Goal: Task Accomplishment & Management: Use online tool/utility

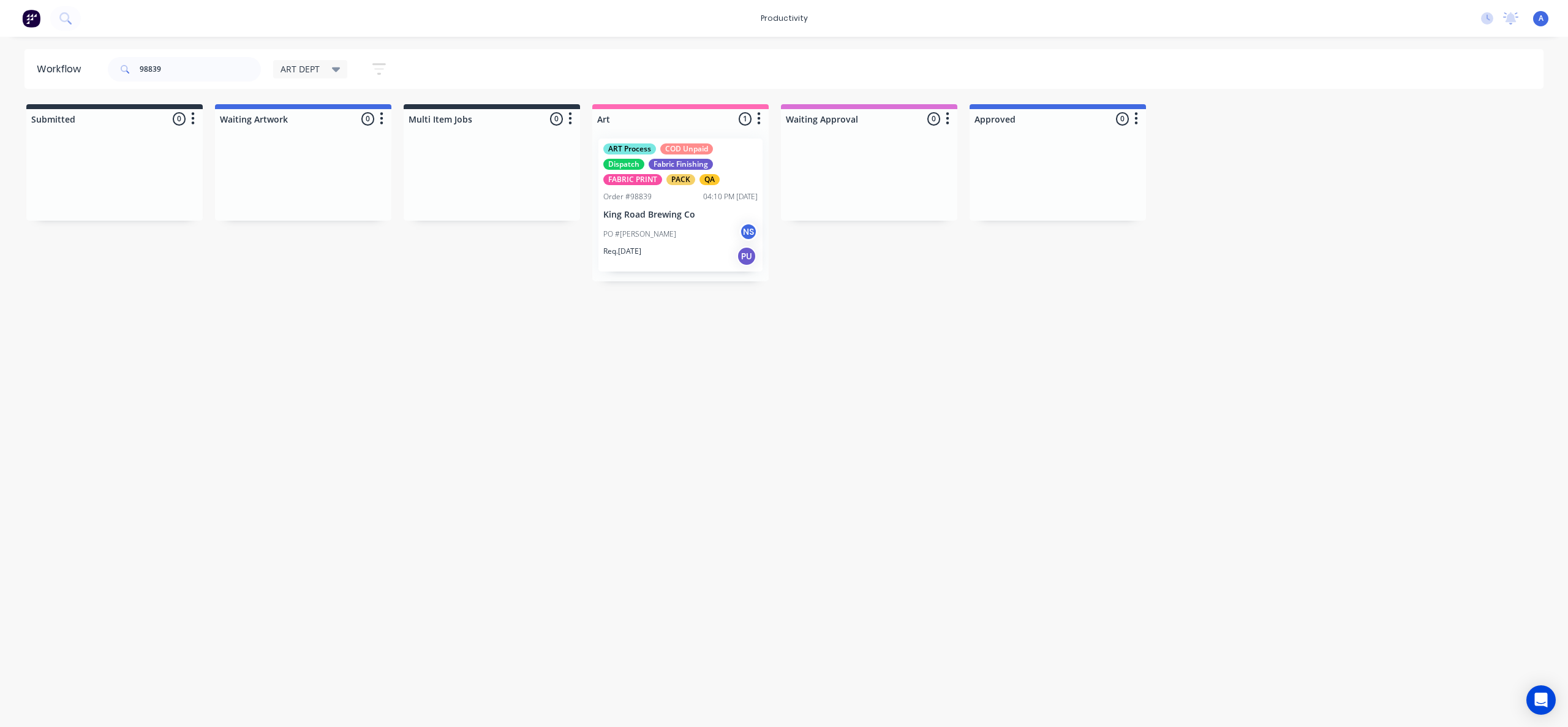
click at [626, 221] on div "ART Process COD Unpaid Dispatch Fabric Finishing FABRIC PRINT PACK QA Order #98…" at bounding box center [681, 205] width 164 height 133
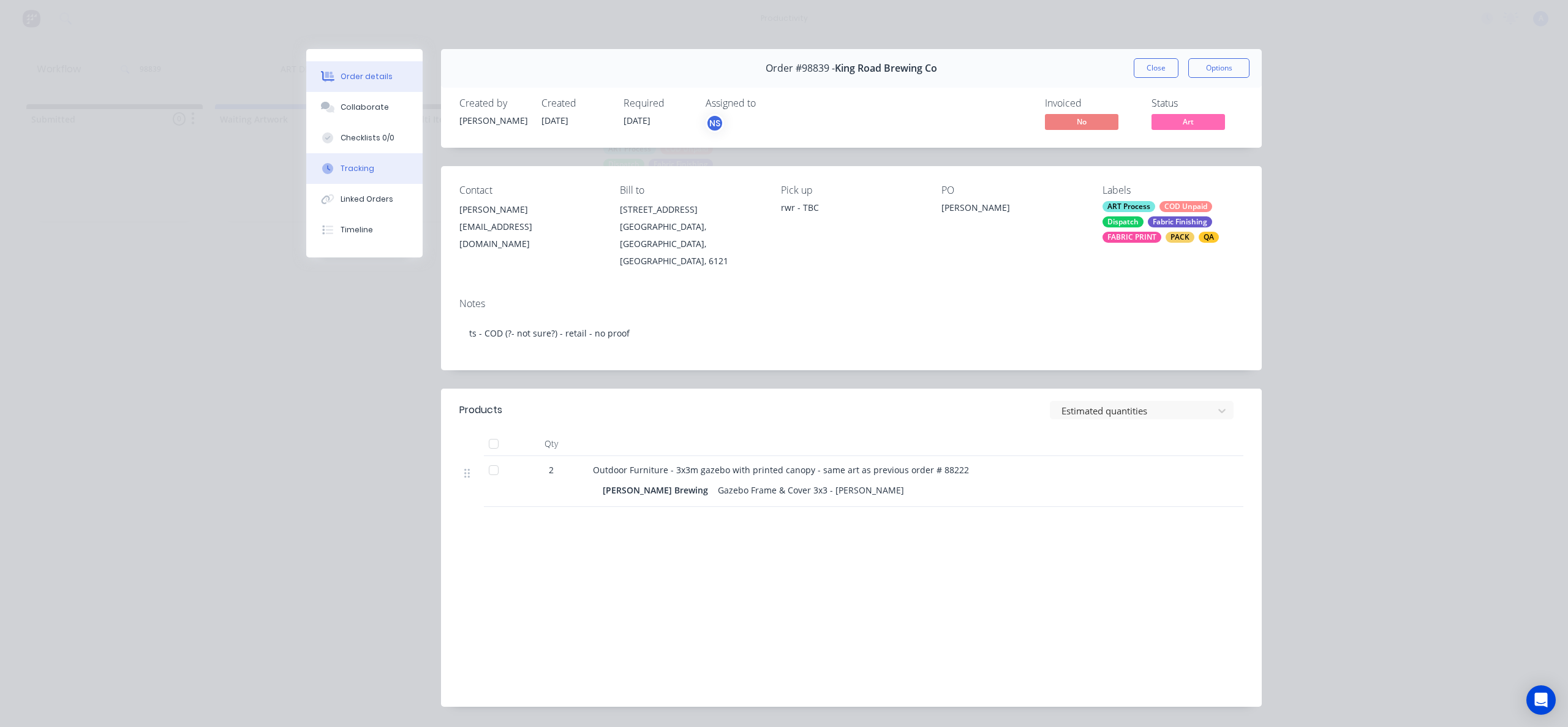
click at [339, 178] on button "Tracking" at bounding box center [364, 168] width 116 height 30
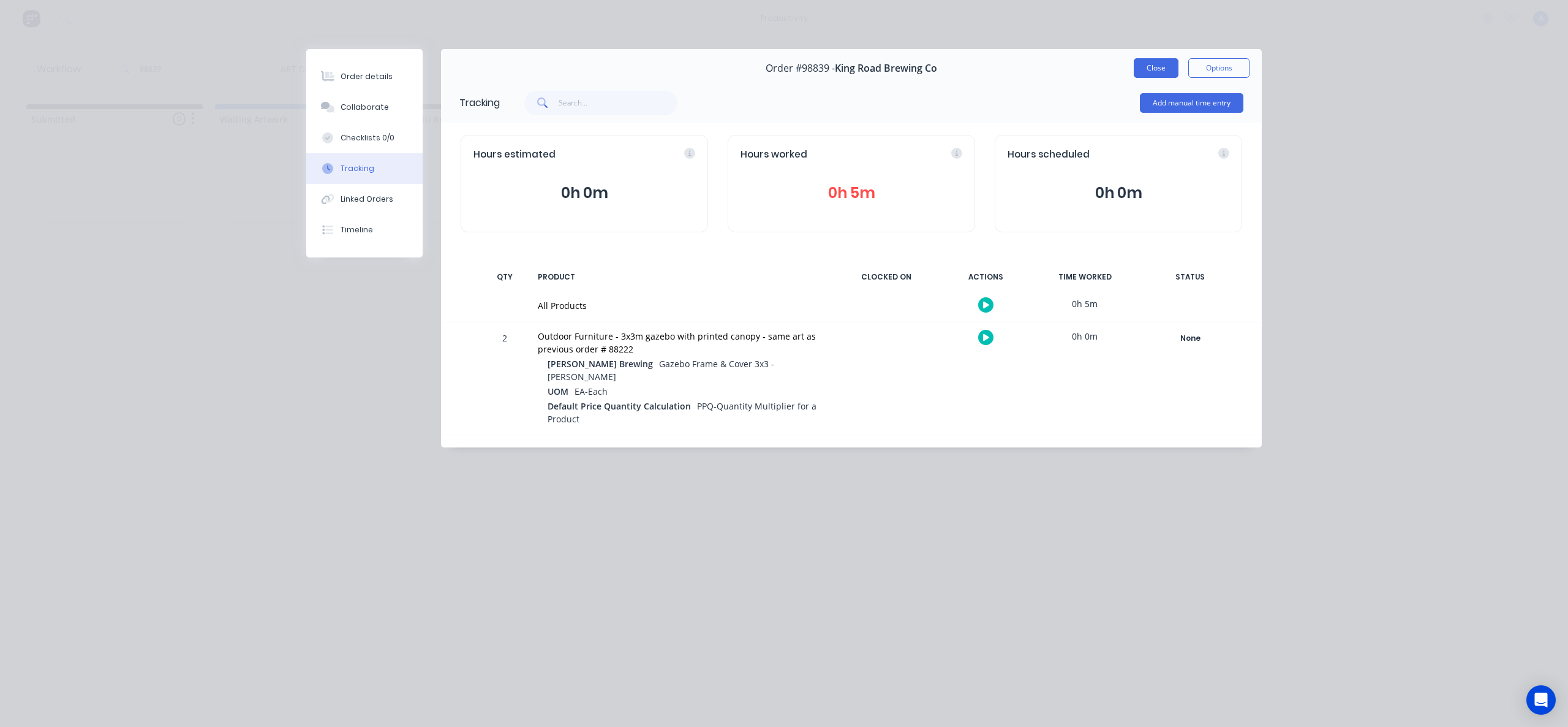
click at [1155, 68] on button "Close" at bounding box center [1156, 68] width 45 height 20
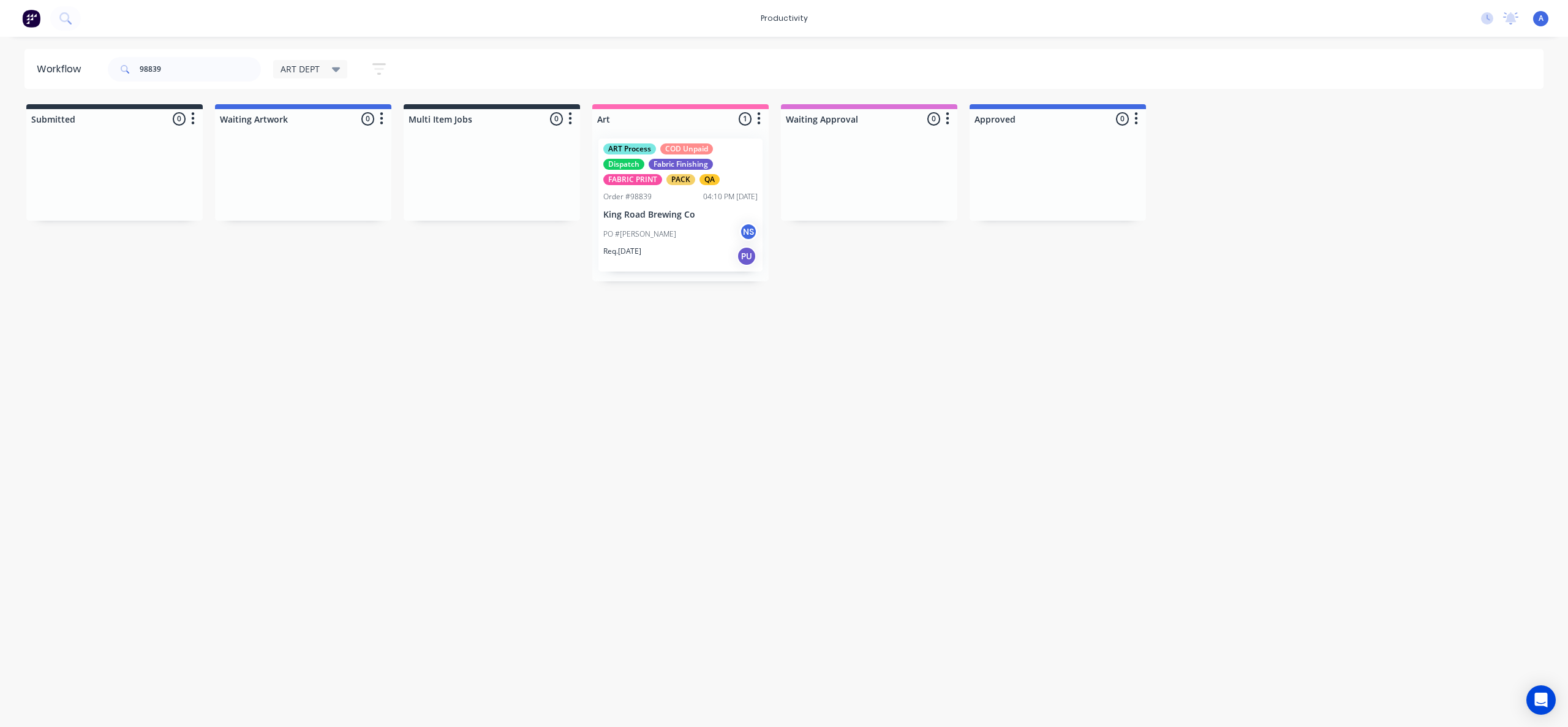
click at [665, 228] on div "PO #[PERSON_NAME] NS" at bounding box center [680, 234] width 155 height 23
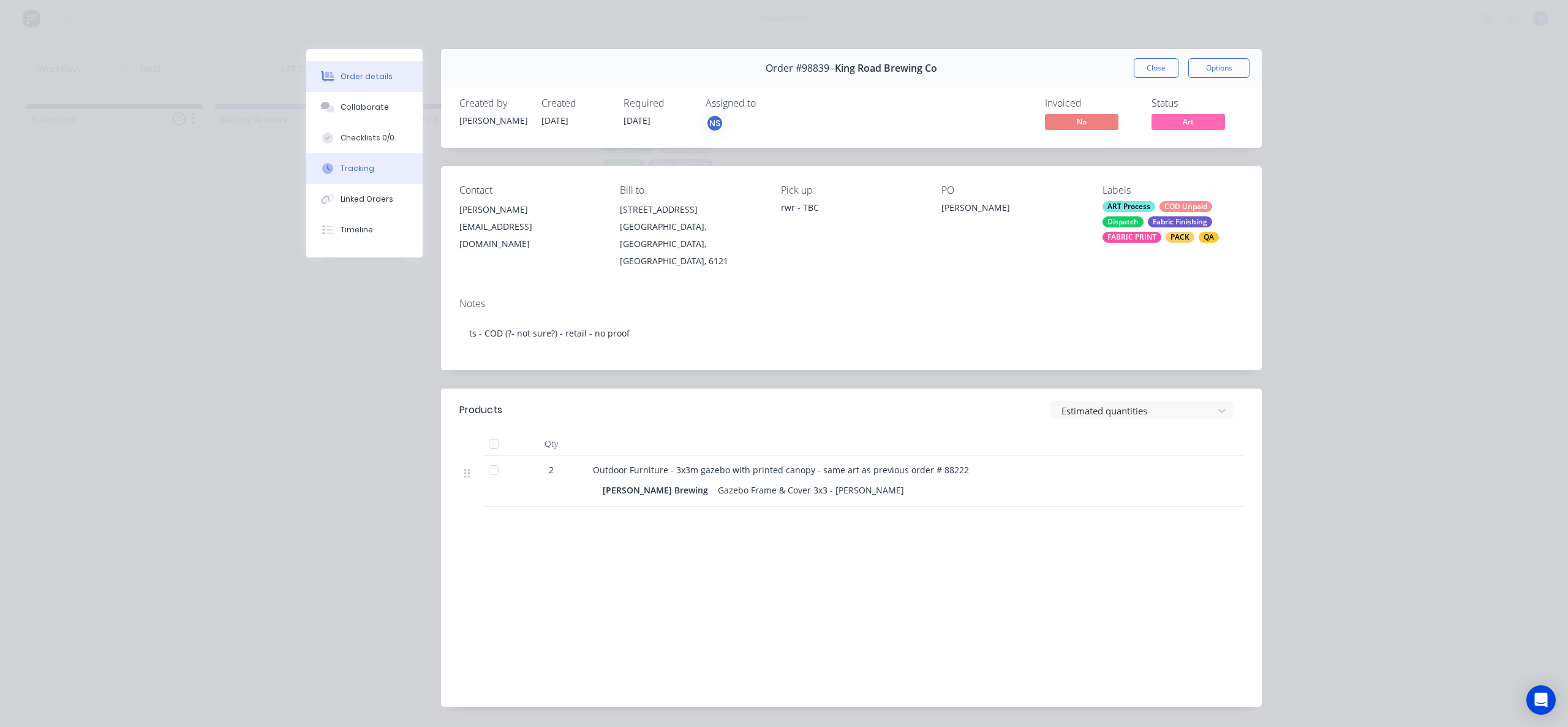
click at [340, 172] on div "Tracking" at bounding box center [357, 168] width 34 height 11
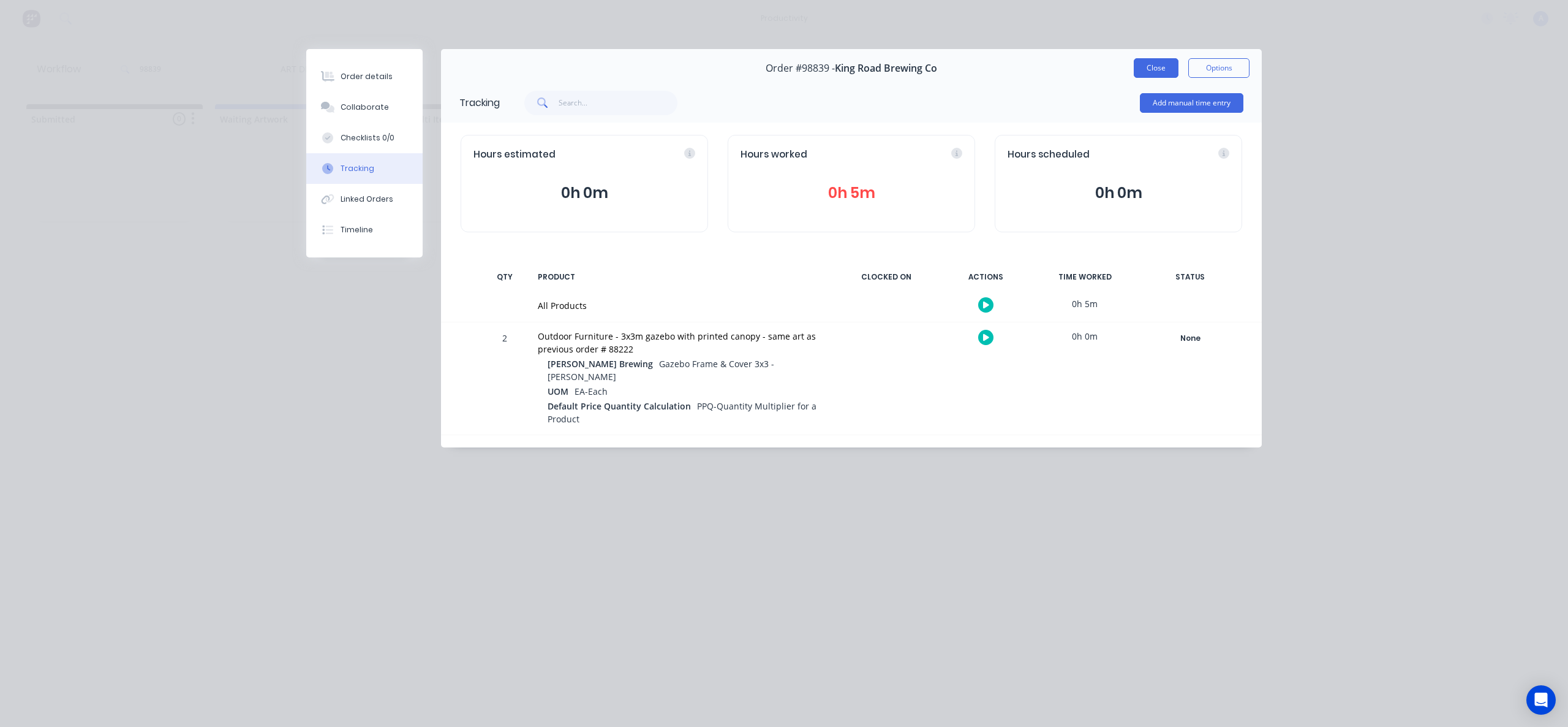
click at [1159, 67] on button "Close" at bounding box center [1156, 68] width 45 height 20
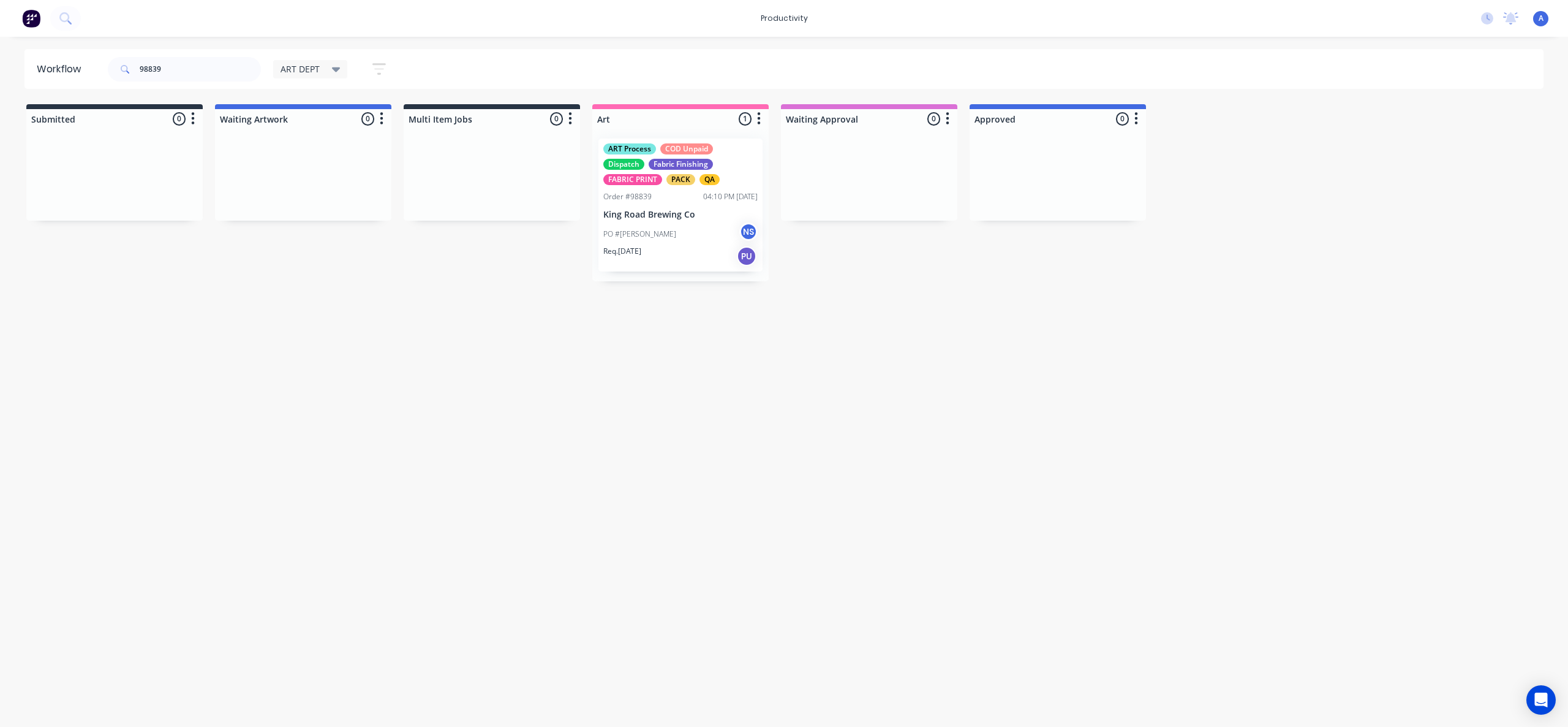
click at [675, 247] on div "Req. [DATE] PU" at bounding box center [680, 256] width 155 height 21
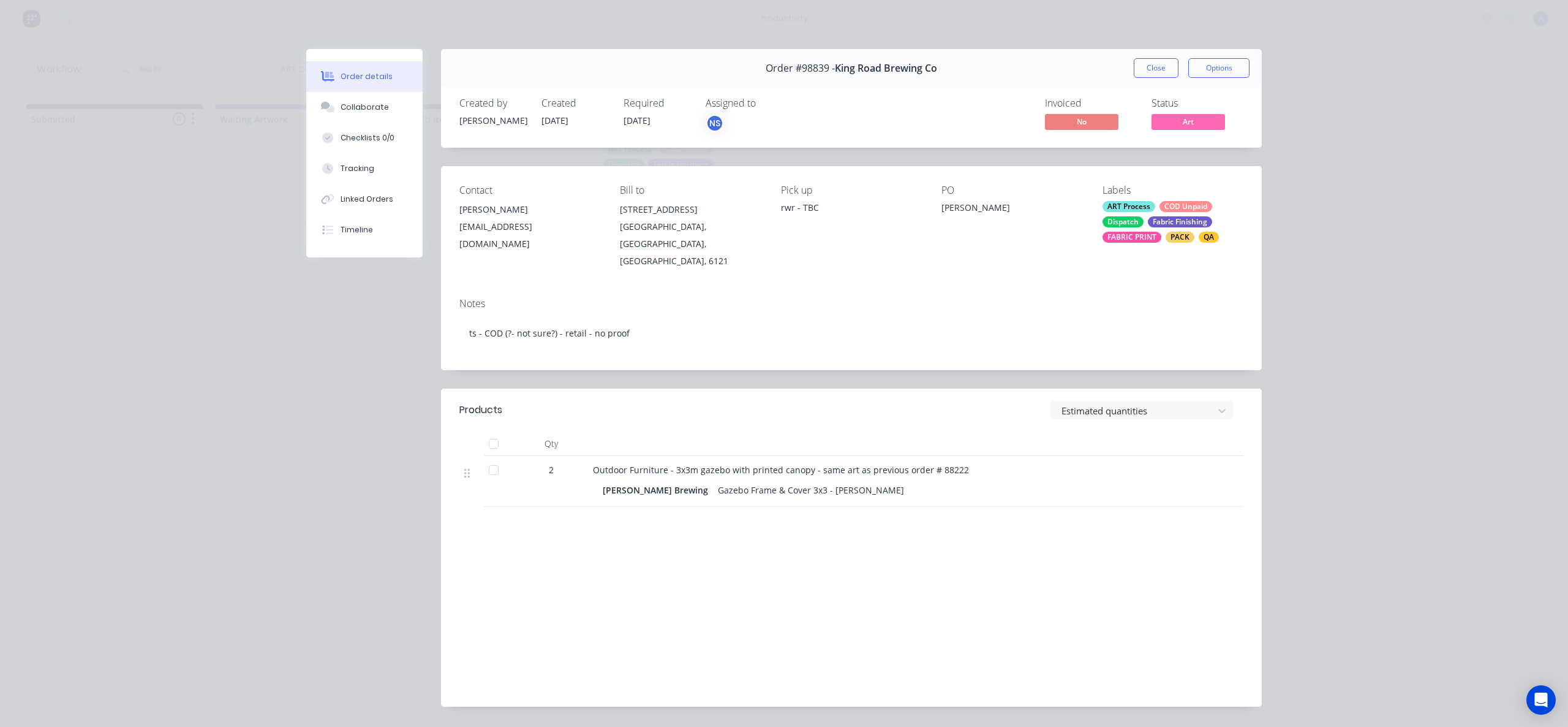
click at [387, 185] on button "Linked Orders" at bounding box center [364, 199] width 116 height 30
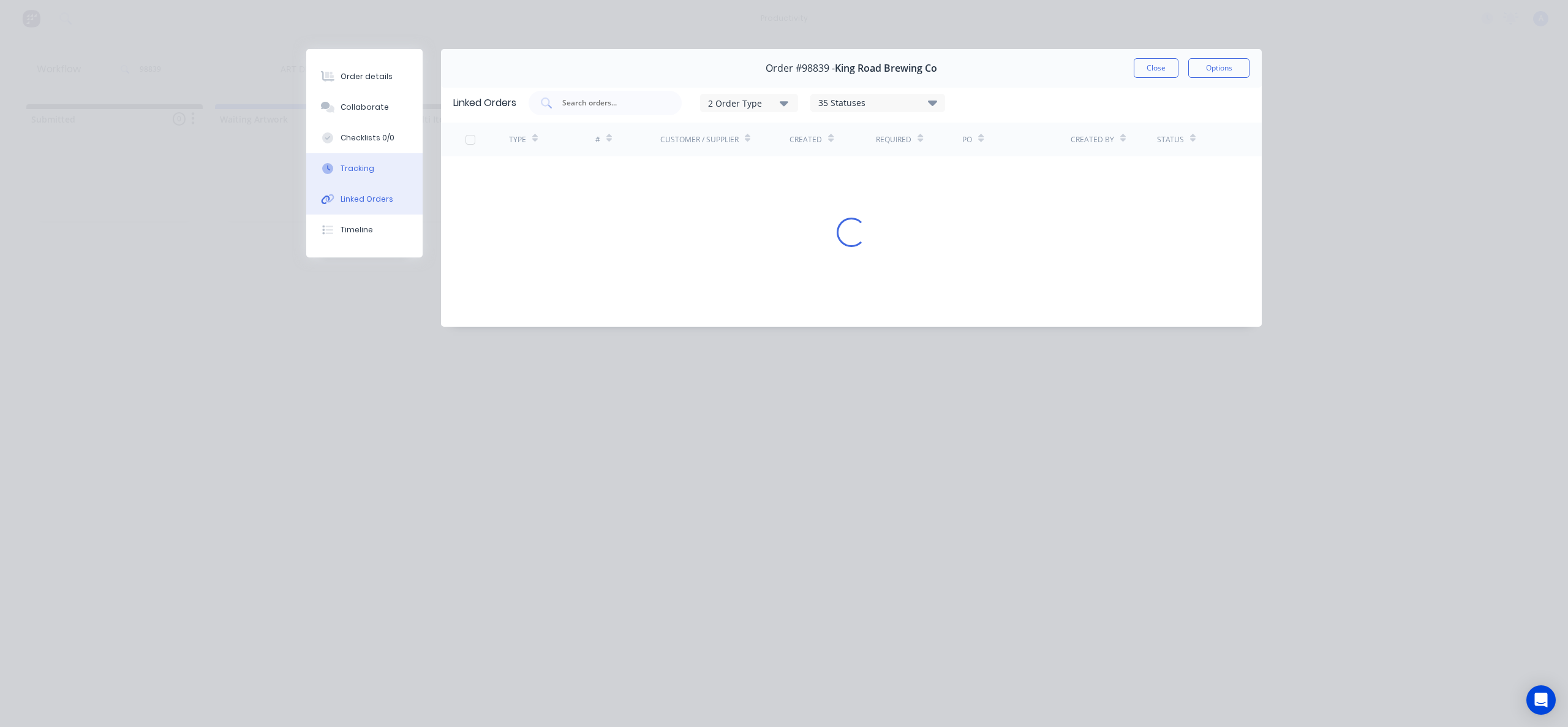
click at [384, 167] on button "Tracking" at bounding box center [364, 168] width 116 height 30
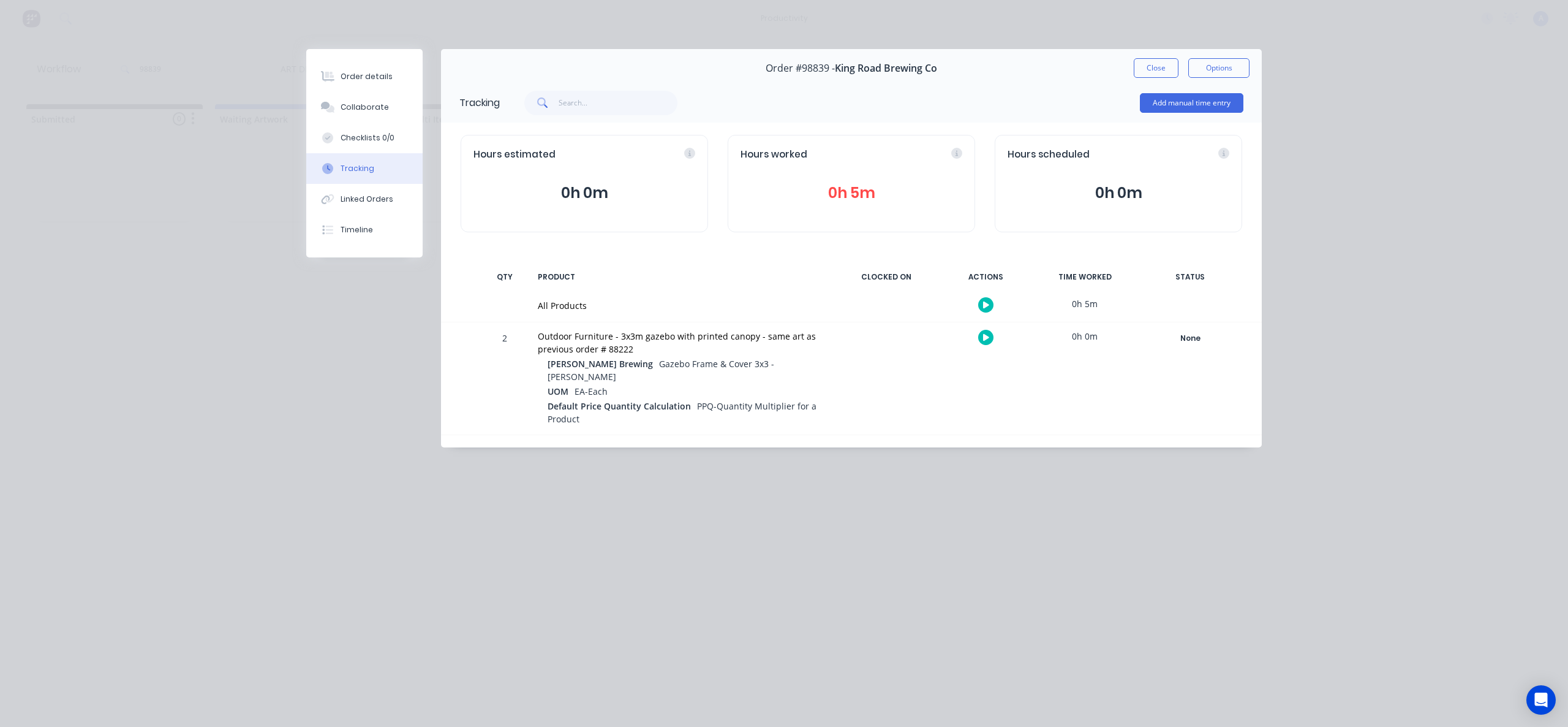
click at [988, 301] on icon "button" at bounding box center [986, 304] width 6 height 8
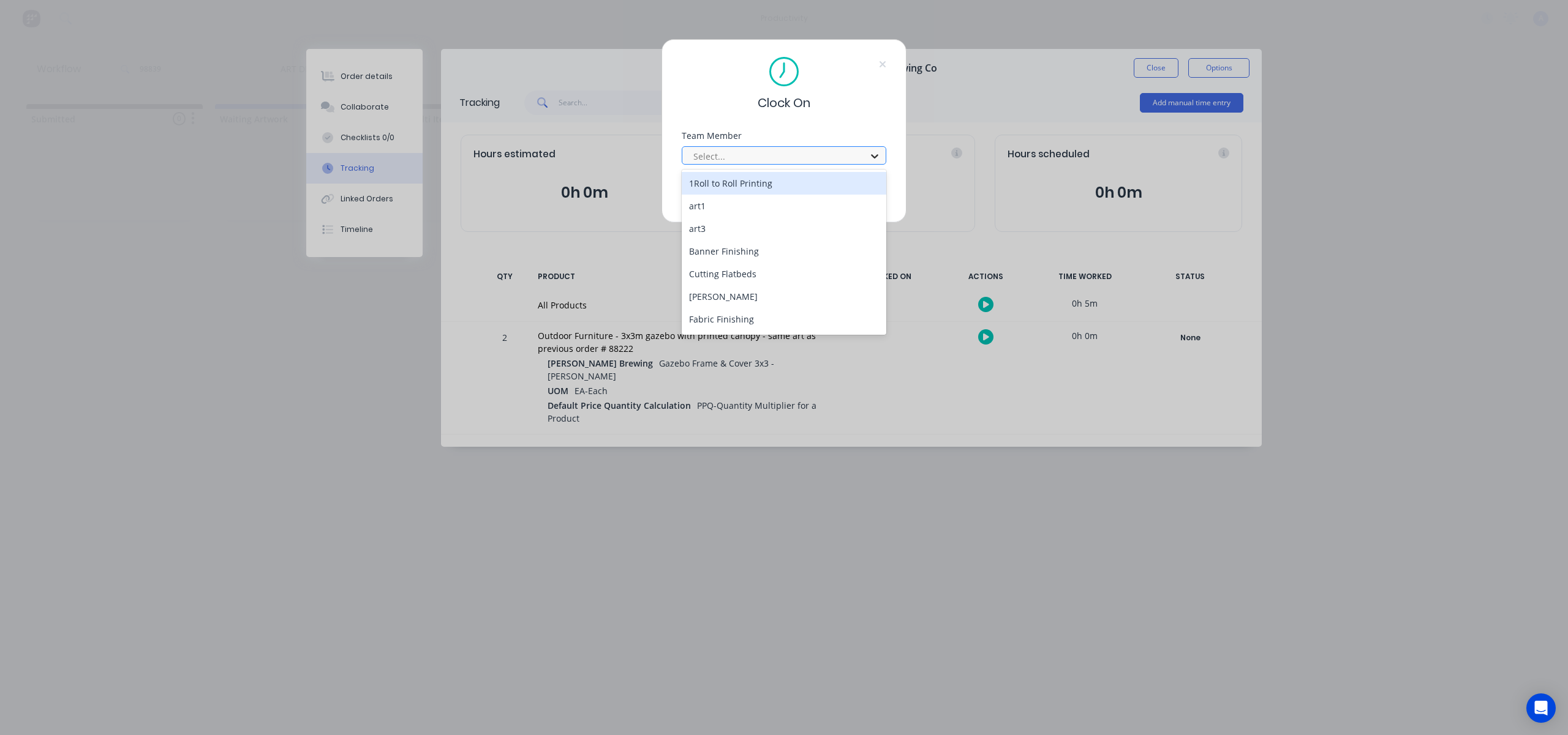
click at [873, 153] on icon at bounding box center [875, 156] width 12 height 12
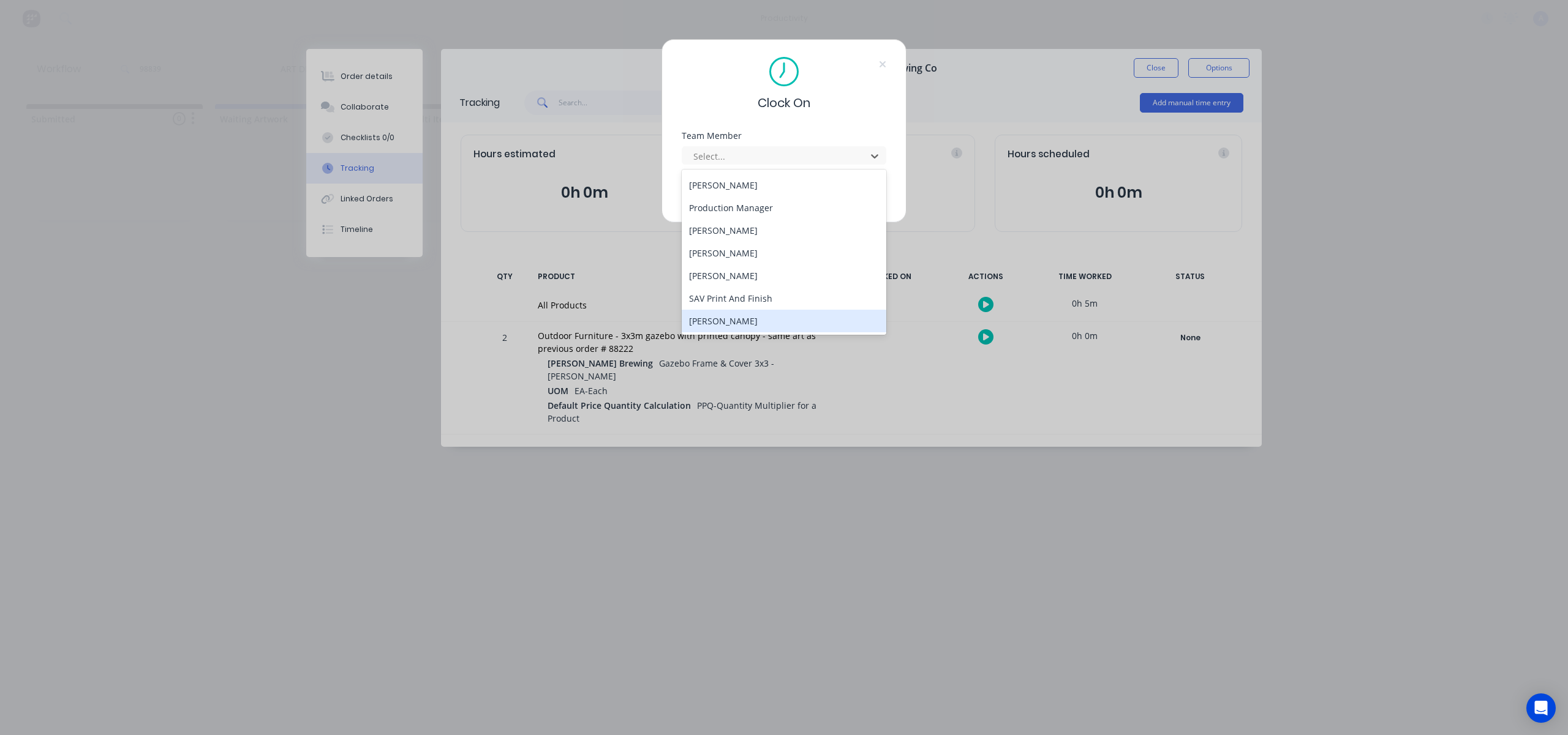
click at [745, 325] on div "[PERSON_NAME]" at bounding box center [784, 321] width 204 height 22
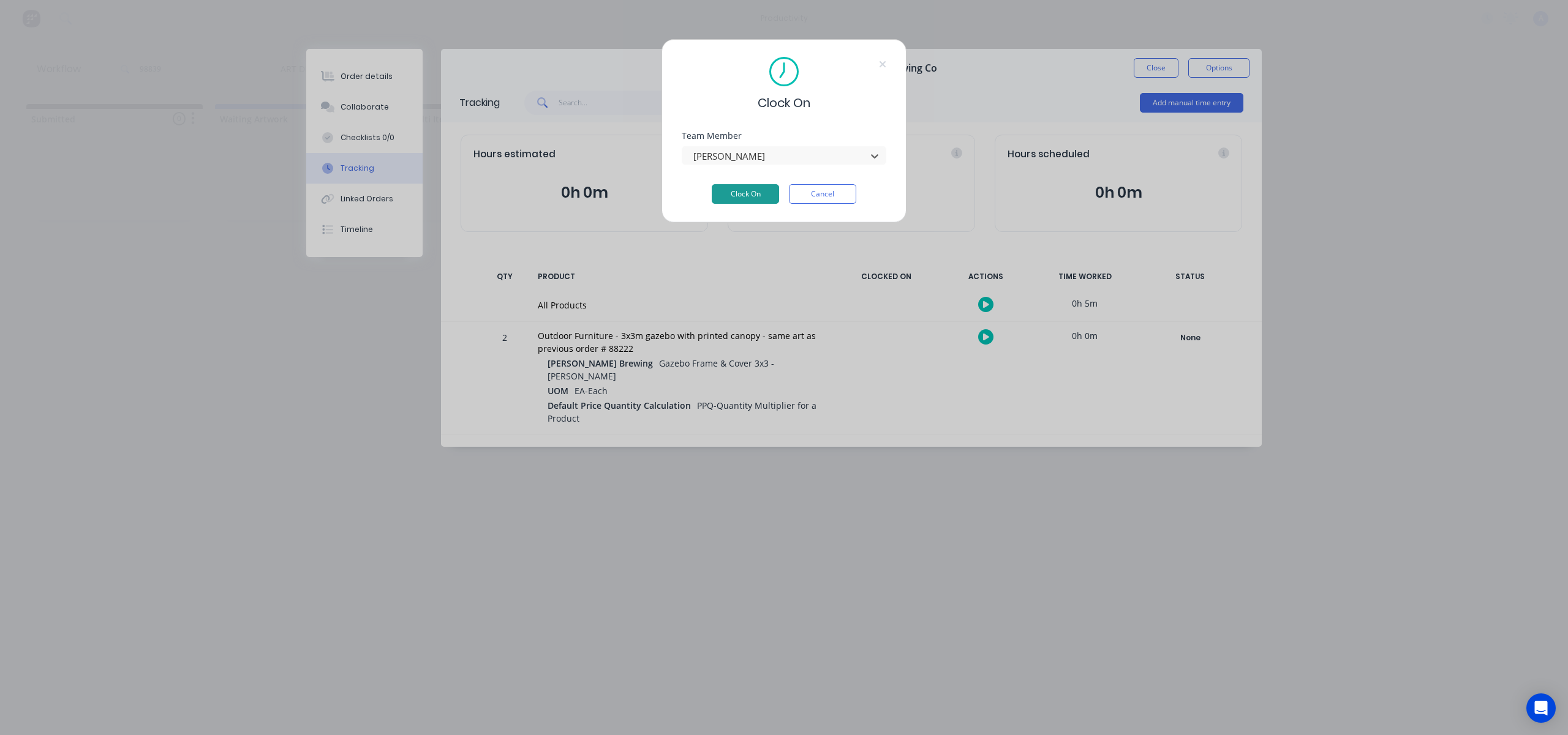
click at [748, 201] on button "Clock On" at bounding box center [745, 194] width 67 height 20
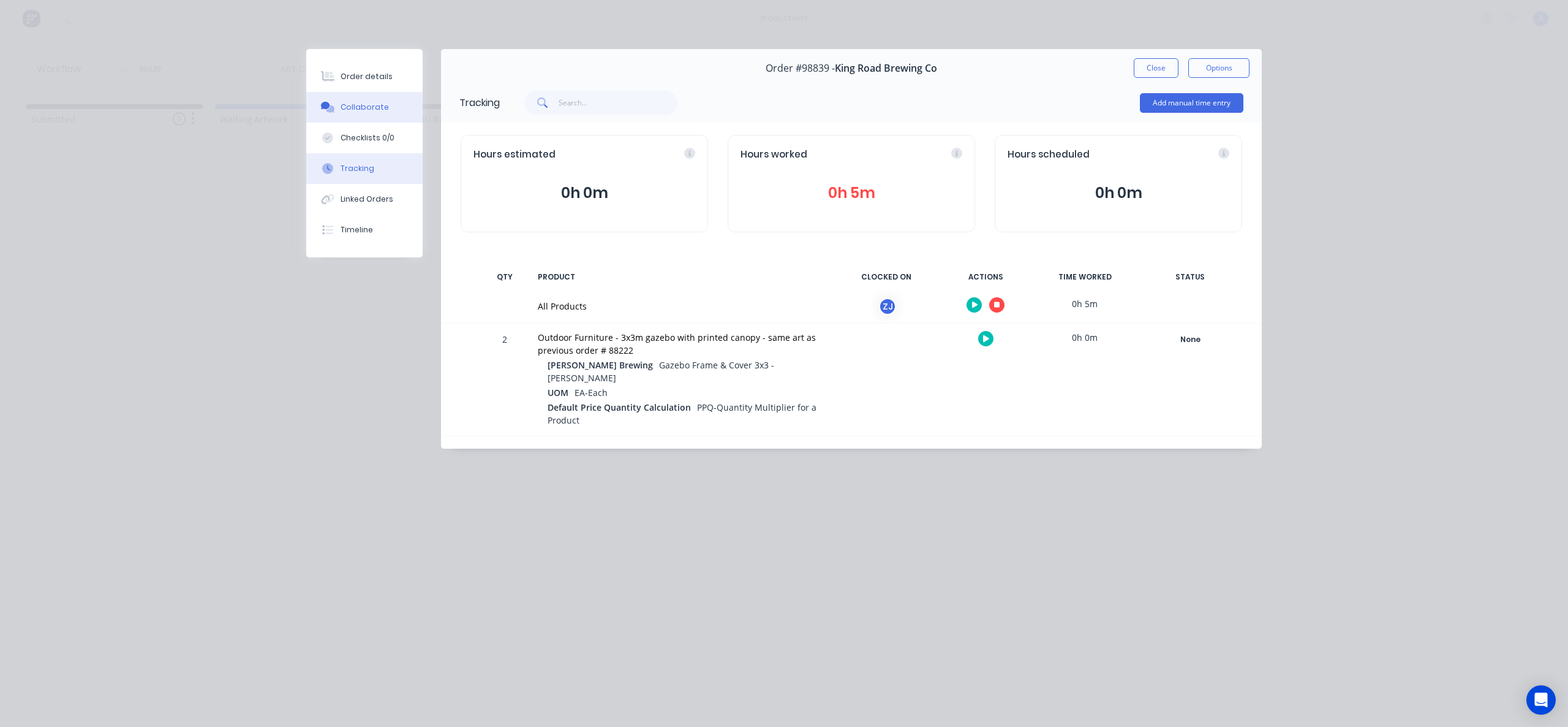
click at [350, 98] on button "Collaborate" at bounding box center [364, 107] width 116 height 30
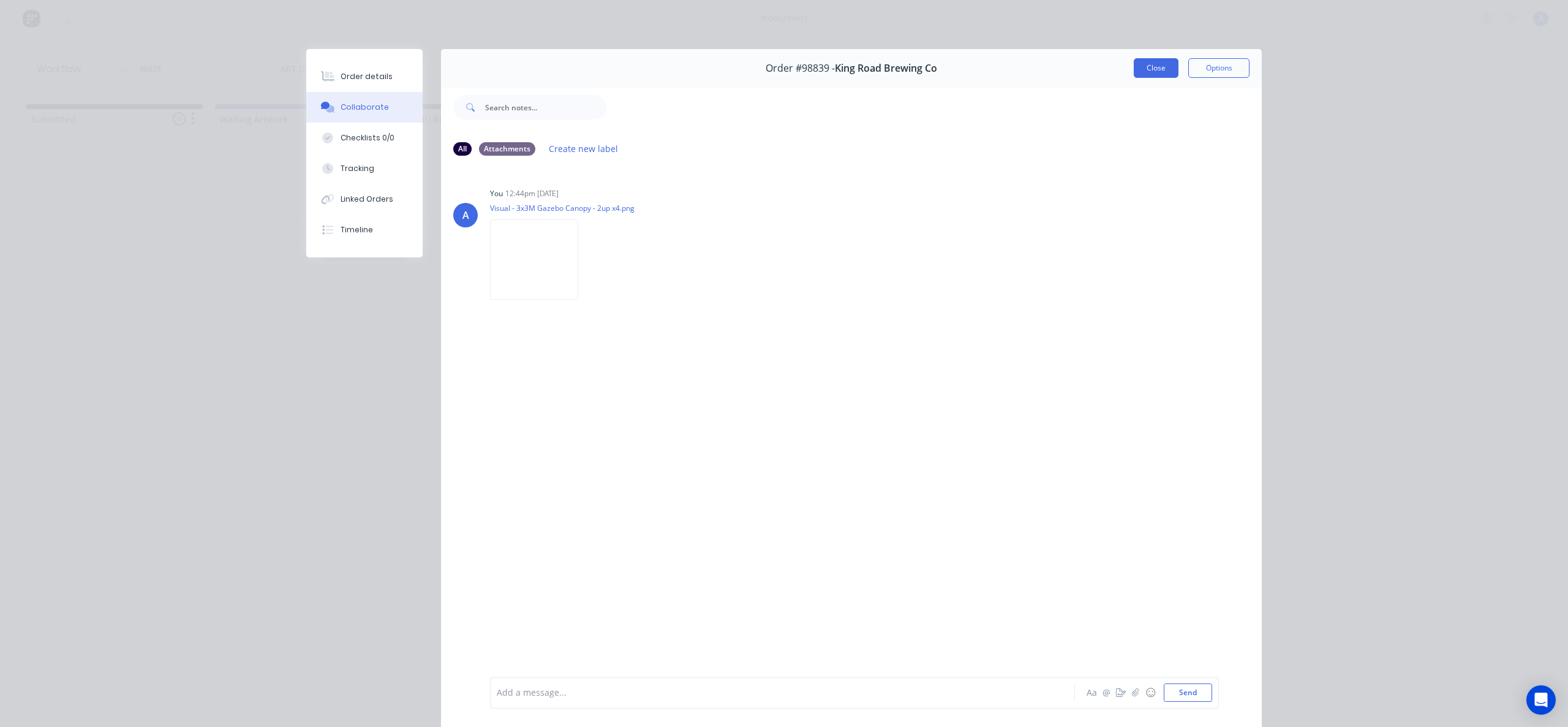
click at [1150, 68] on button "Close" at bounding box center [1156, 68] width 45 height 20
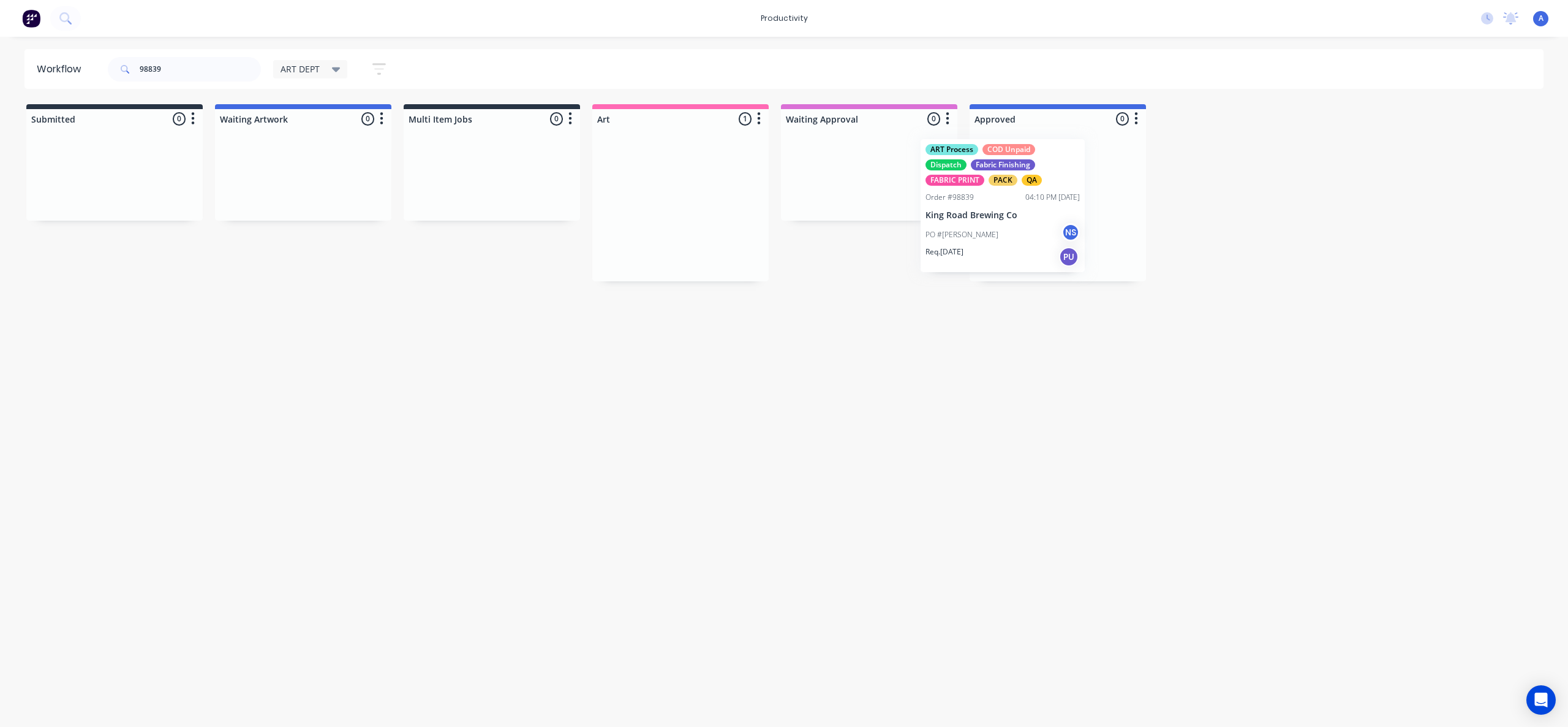
drag, startPoint x: 719, startPoint y: 236, endPoint x: 1054, endPoint y: 237, distance: 335.0
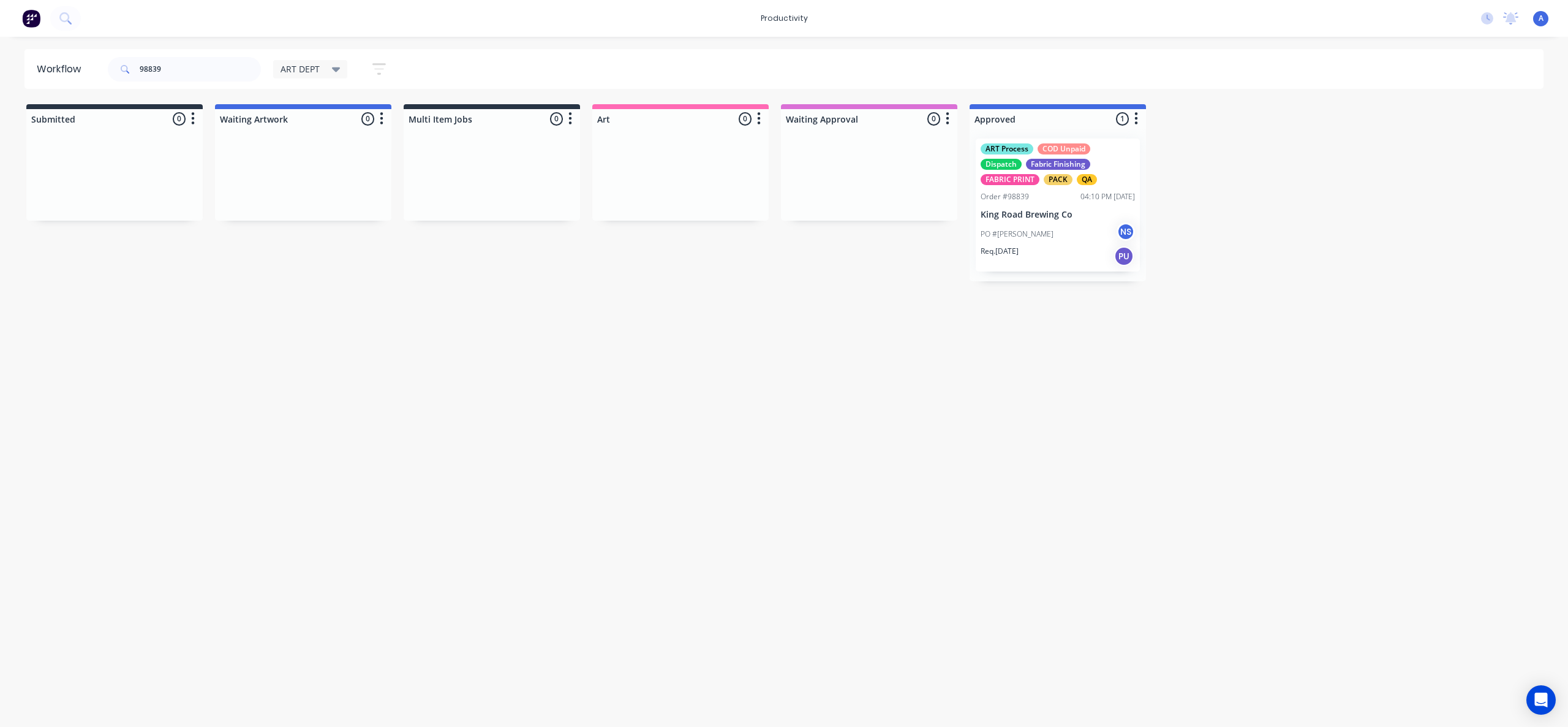
click at [1130, 421] on div "Workflow 98839 ART DEPT Save new view None edit ART DEPT (Default) edit Banner …" at bounding box center [784, 375] width 1568 height 653
click at [780, 597] on div "Workflow 98839 ART DEPT Save new view None edit ART DEPT (Default) edit Banner …" at bounding box center [784, 375] width 1568 height 653
click at [1050, 244] on div "PO #[PERSON_NAME] NS" at bounding box center [1058, 234] width 155 height 23
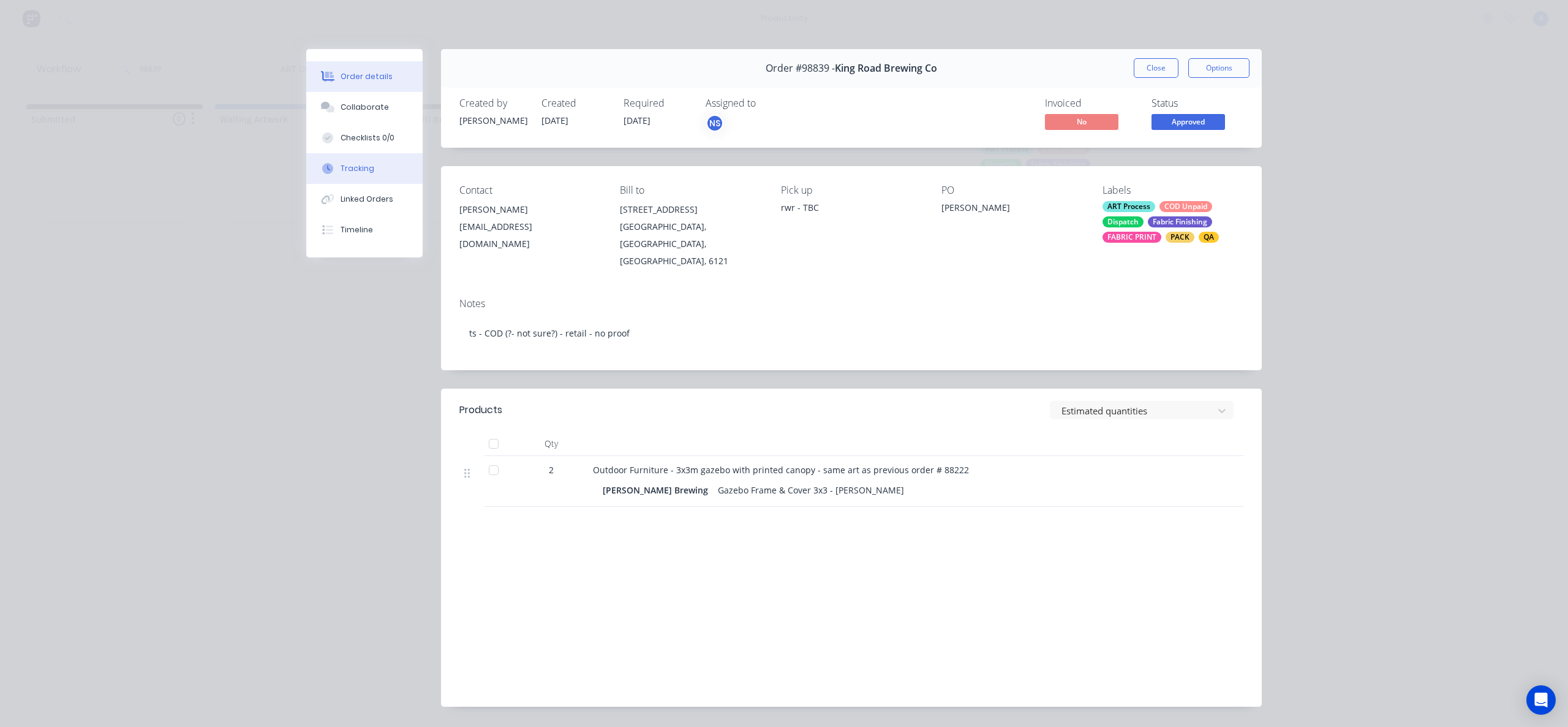
click at [379, 176] on button "Tracking" at bounding box center [364, 168] width 116 height 30
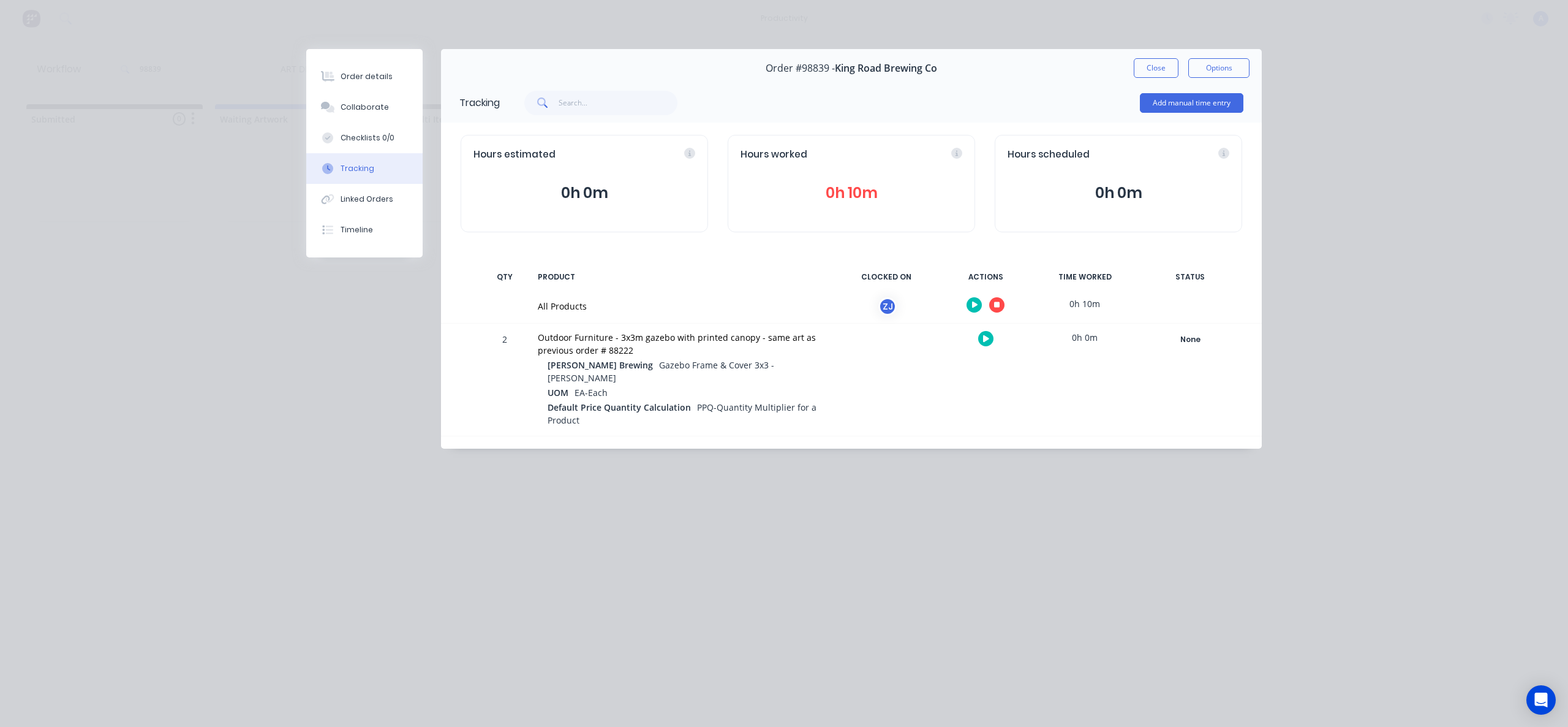
click at [1003, 303] on button "button" at bounding box center [997, 304] width 16 height 16
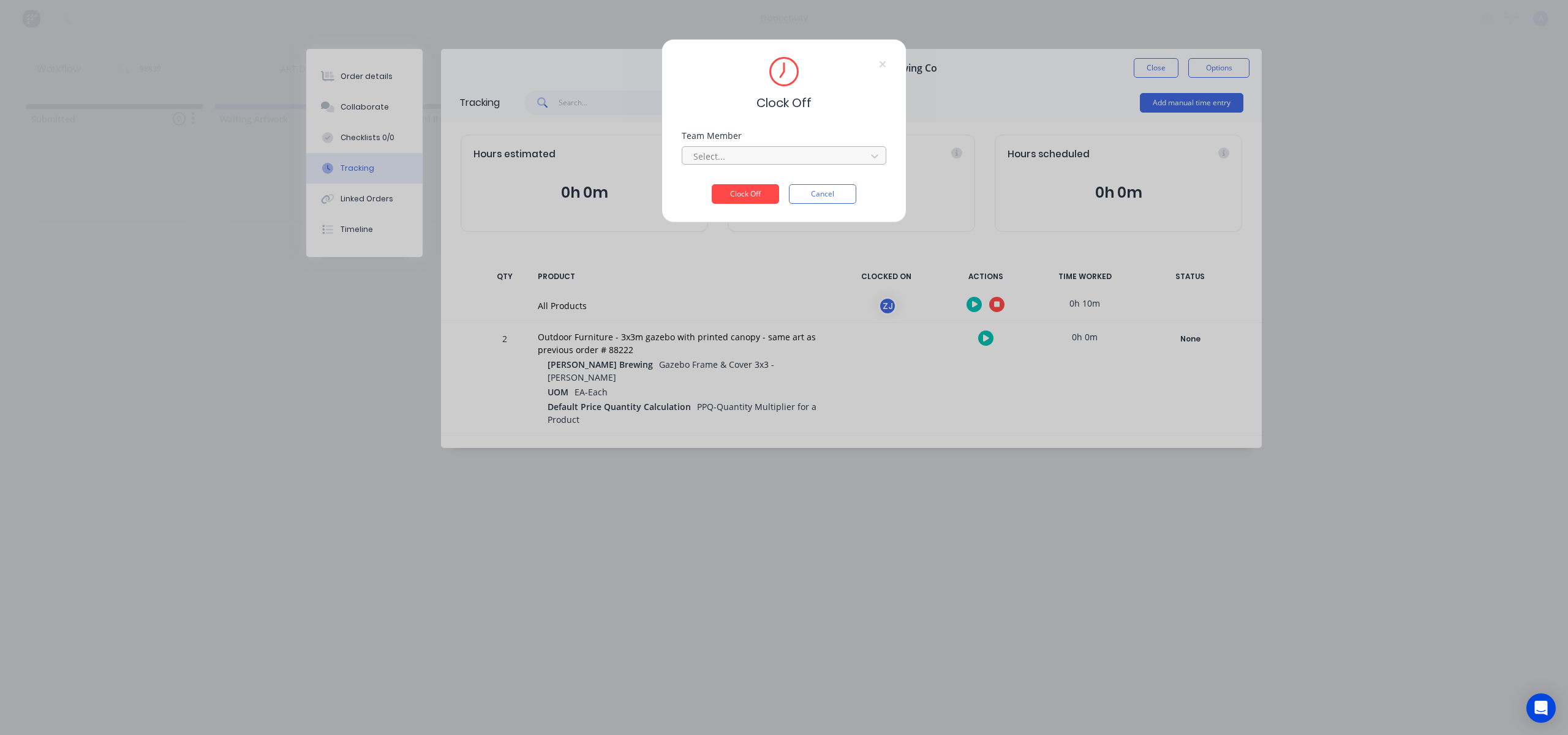
click at [735, 147] on div "Select..." at bounding box center [784, 156] width 204 height 19
click at [726, 176] on div "[PERSON_NAME]" at bounding box center [784, 183] width 204 height 22
click at [768, 197] on button "Clock Off" at bounding box center [745, 194] width 67 height 20
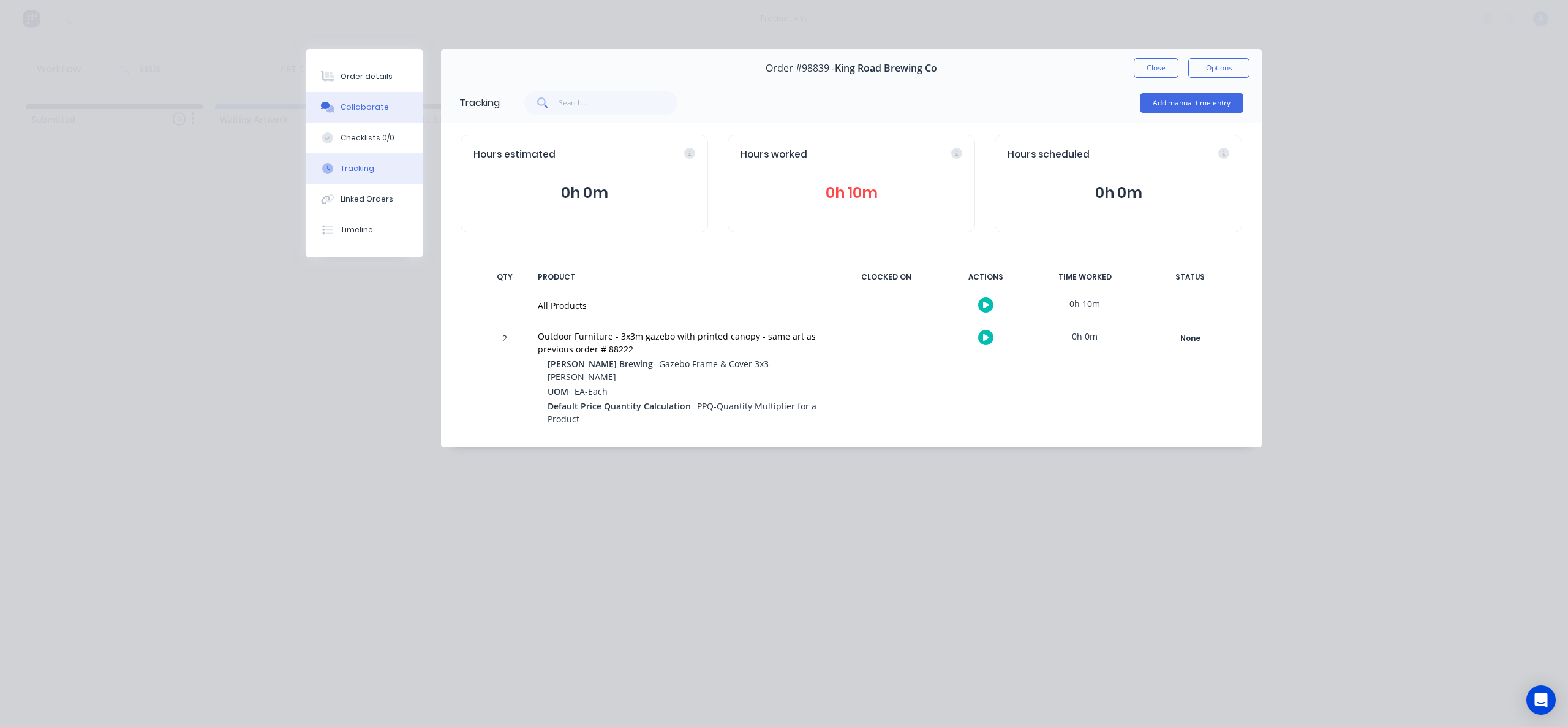
click at [386, 107] on button "Collaborate" at bounding box center [364, 107] width 116 height 30
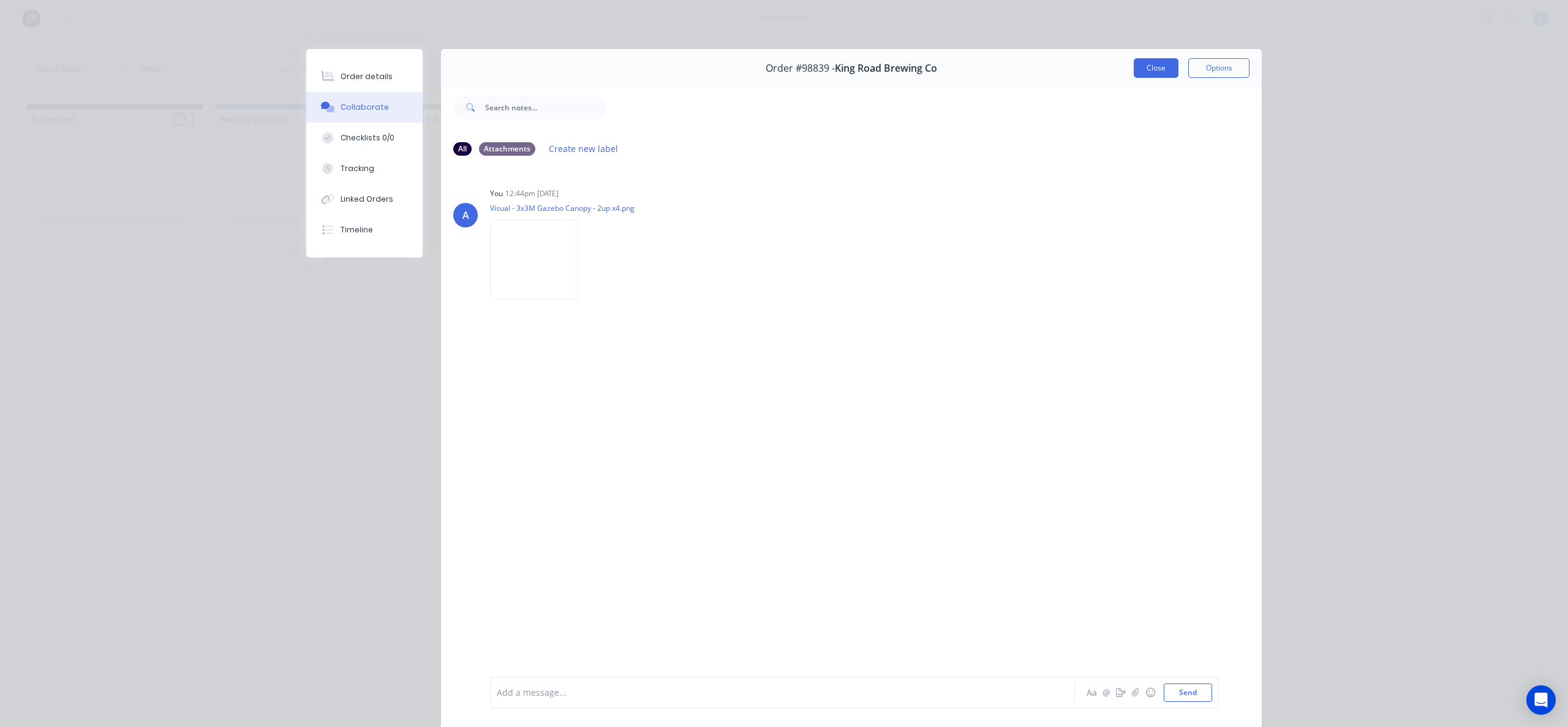
click at [1150, 66] on button "Close" at bounding box center [1156, 68] width 45 height 20
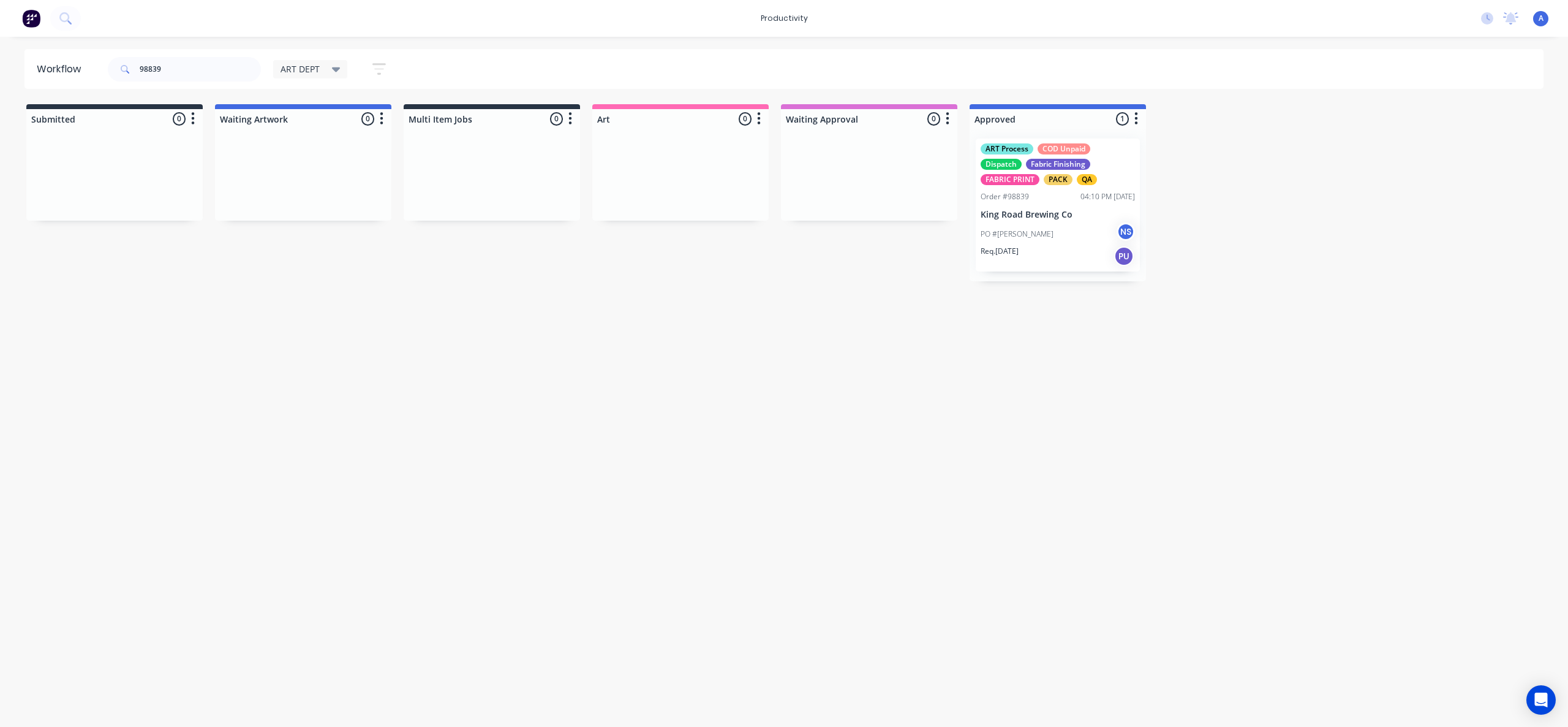
click at [949, 401] on div "Workflow 98839 ART DEPT Save new view None edit ART DEPT (Default) edit Banner …" at bounding box center [784, 375] width 1568 height 653
click at [1002, 221] on div "ART Process COD Unpaid Dispatch Fabric Finishing FABRIC PRINT PACK QA Order #98…" at bounding box center [1058, 205] width 164 height 133
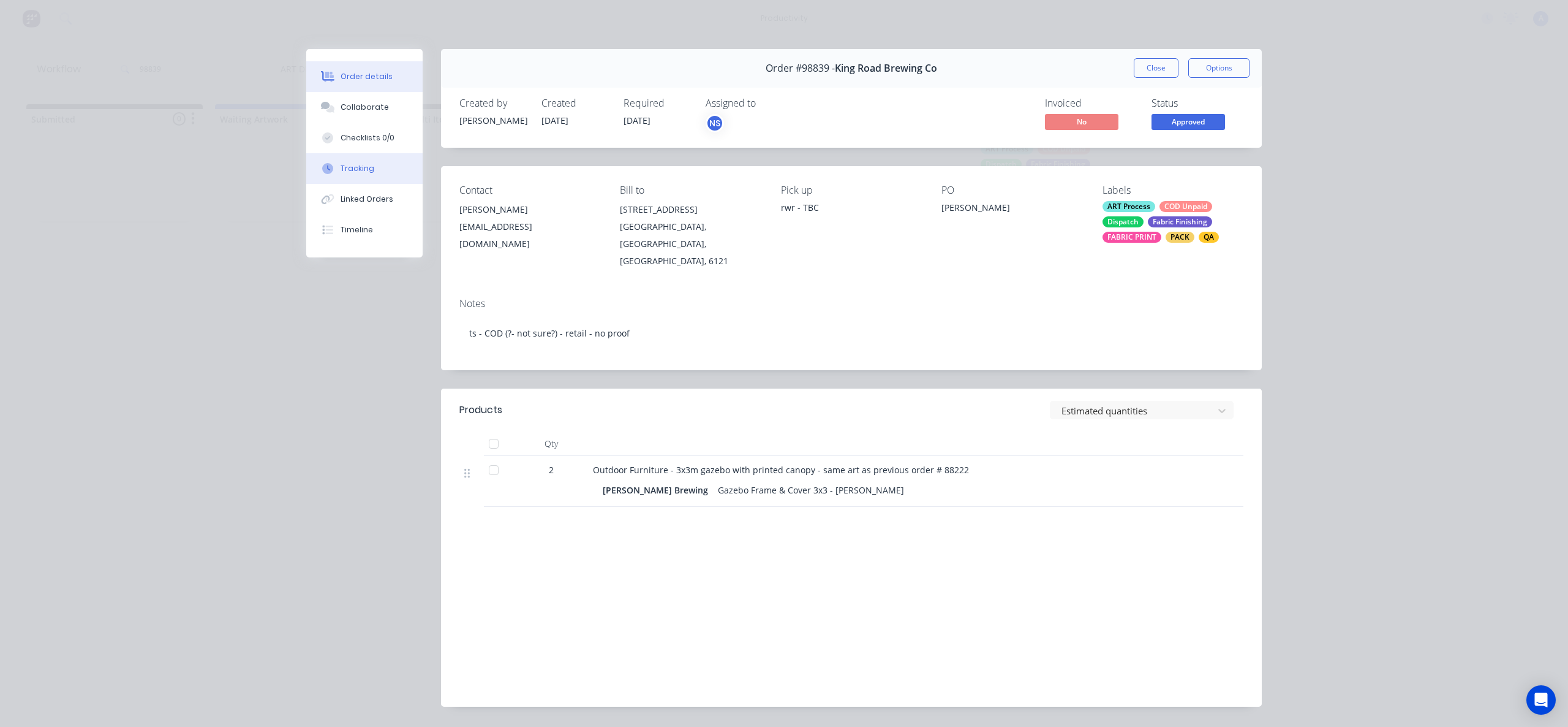
click at [340, 170] on div "Tracking" at bounding box center [357, 168] width 34 height 11
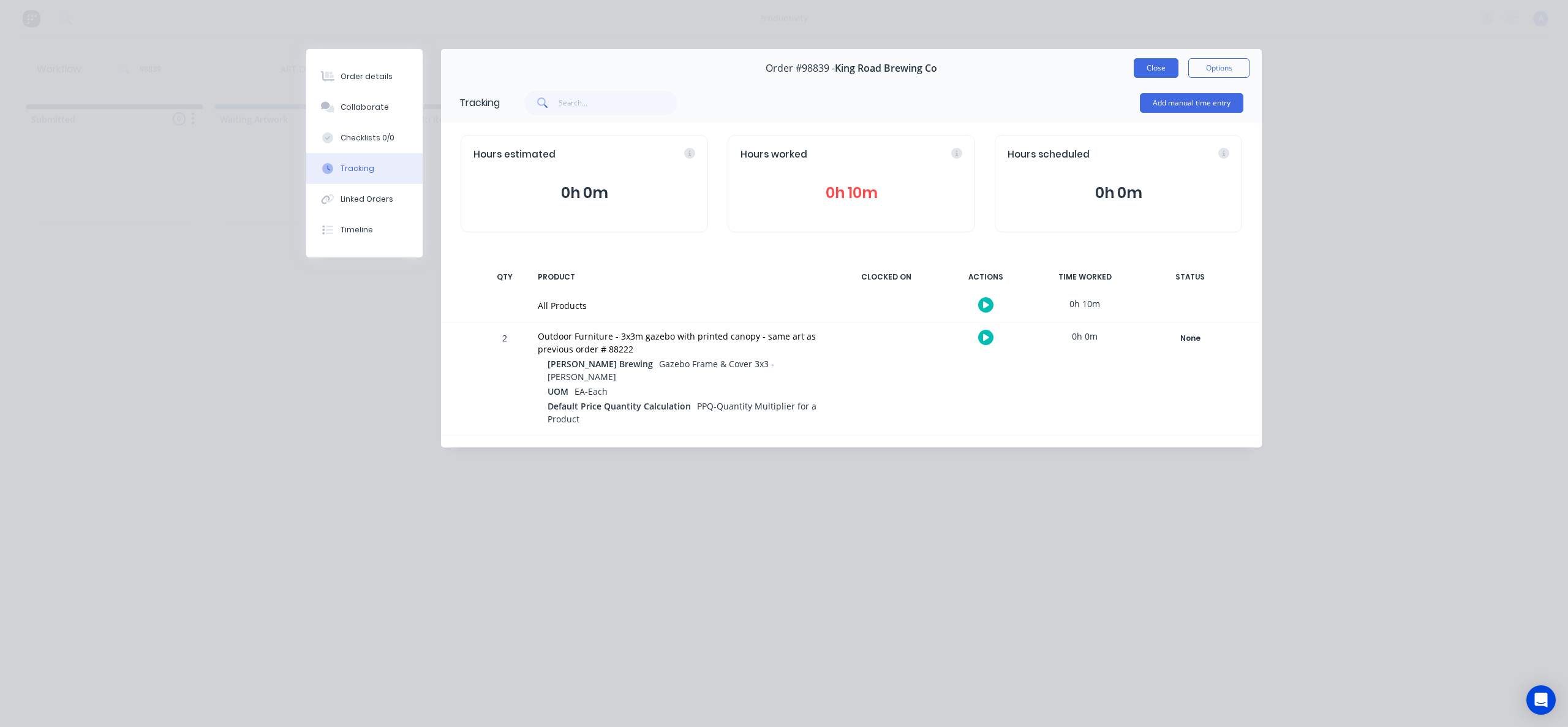
click at [1156, 72] on button "Close" at bounding box center [1156, 68] width 45 height 20
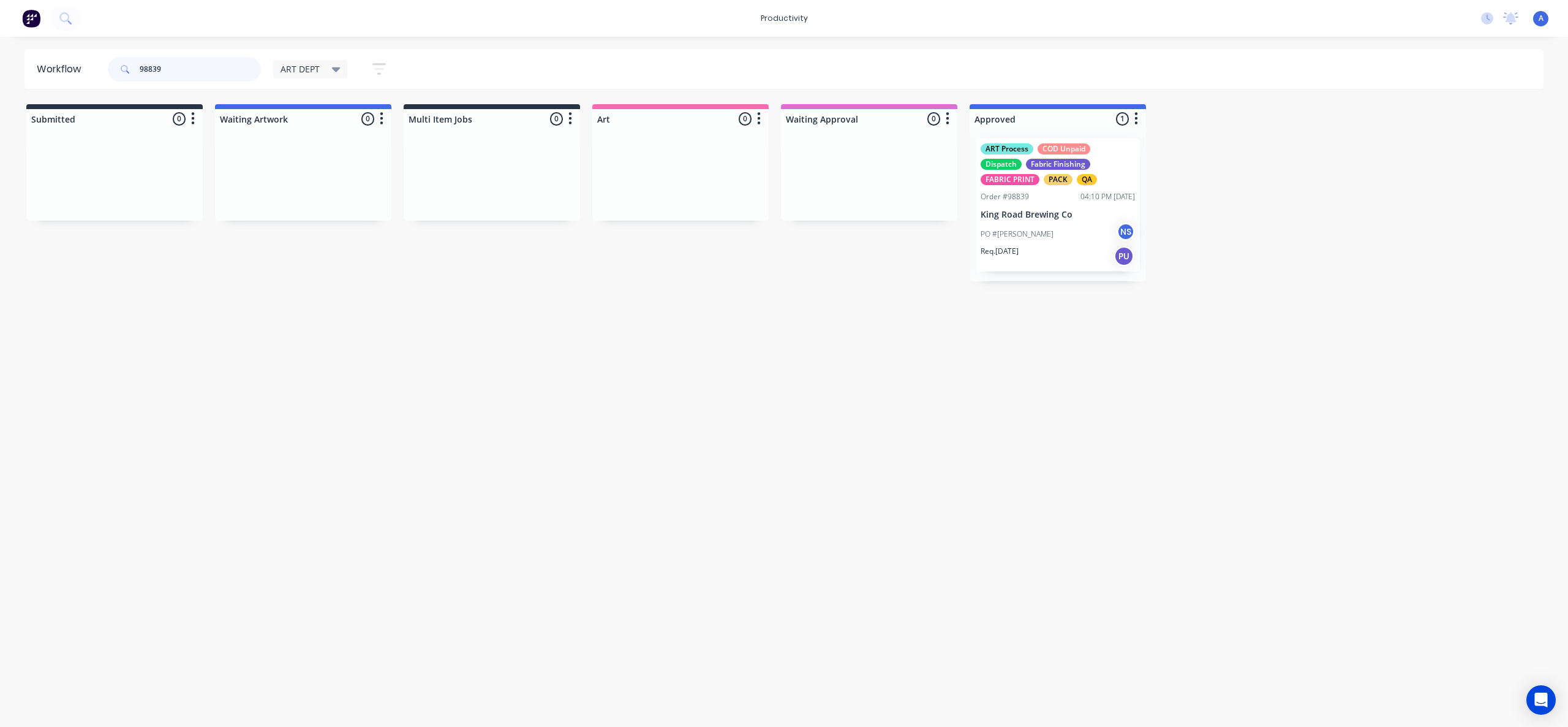
click at [160, 70] on input "98839" at bounding box center [200, 69] width 121 height 24
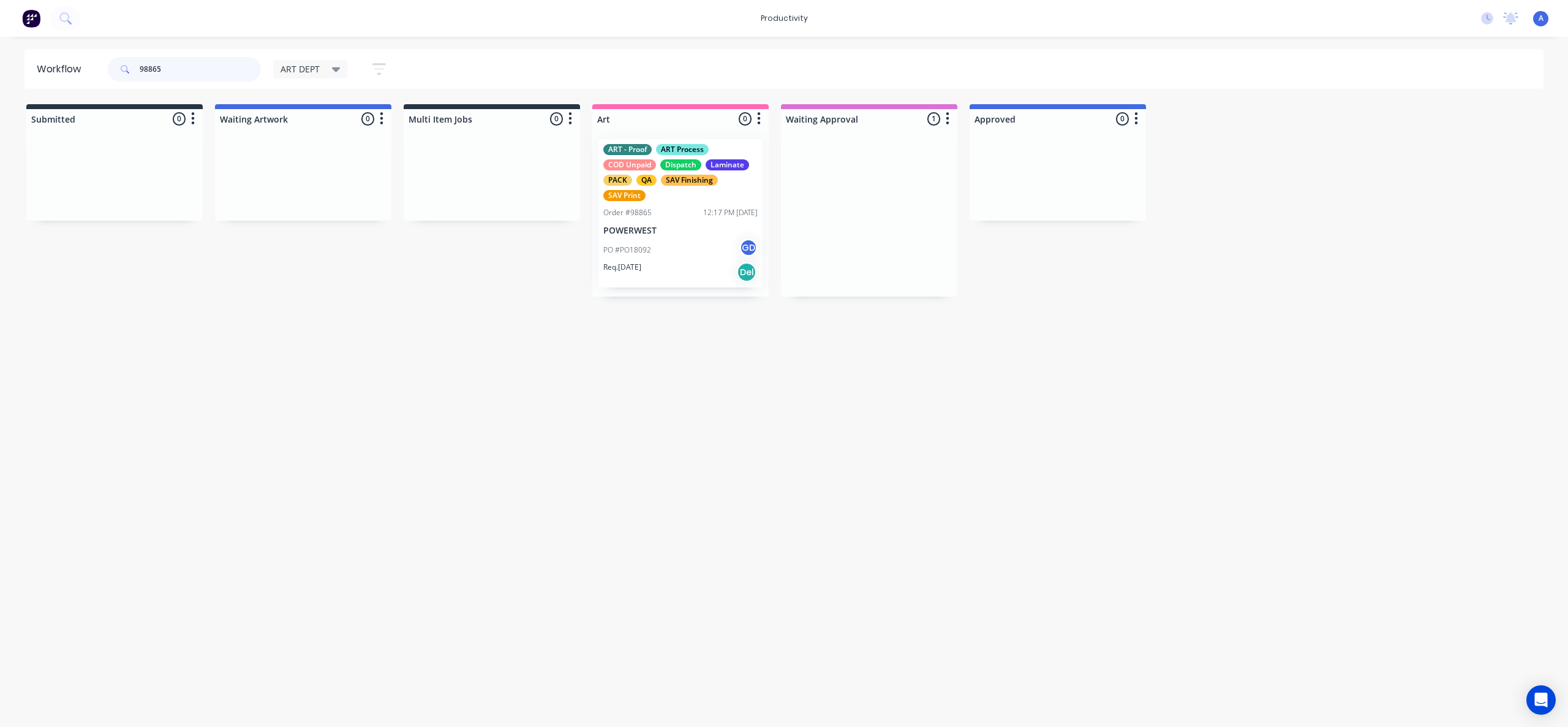
drag, startPoint x: 866, startPoint y: 262, endPoint x: 655, endPoint y: 264, distance: 211.0
click at [661, 257] on div "PO #PO18092 GD" at bounding box center [680, 249] width 155 height 23
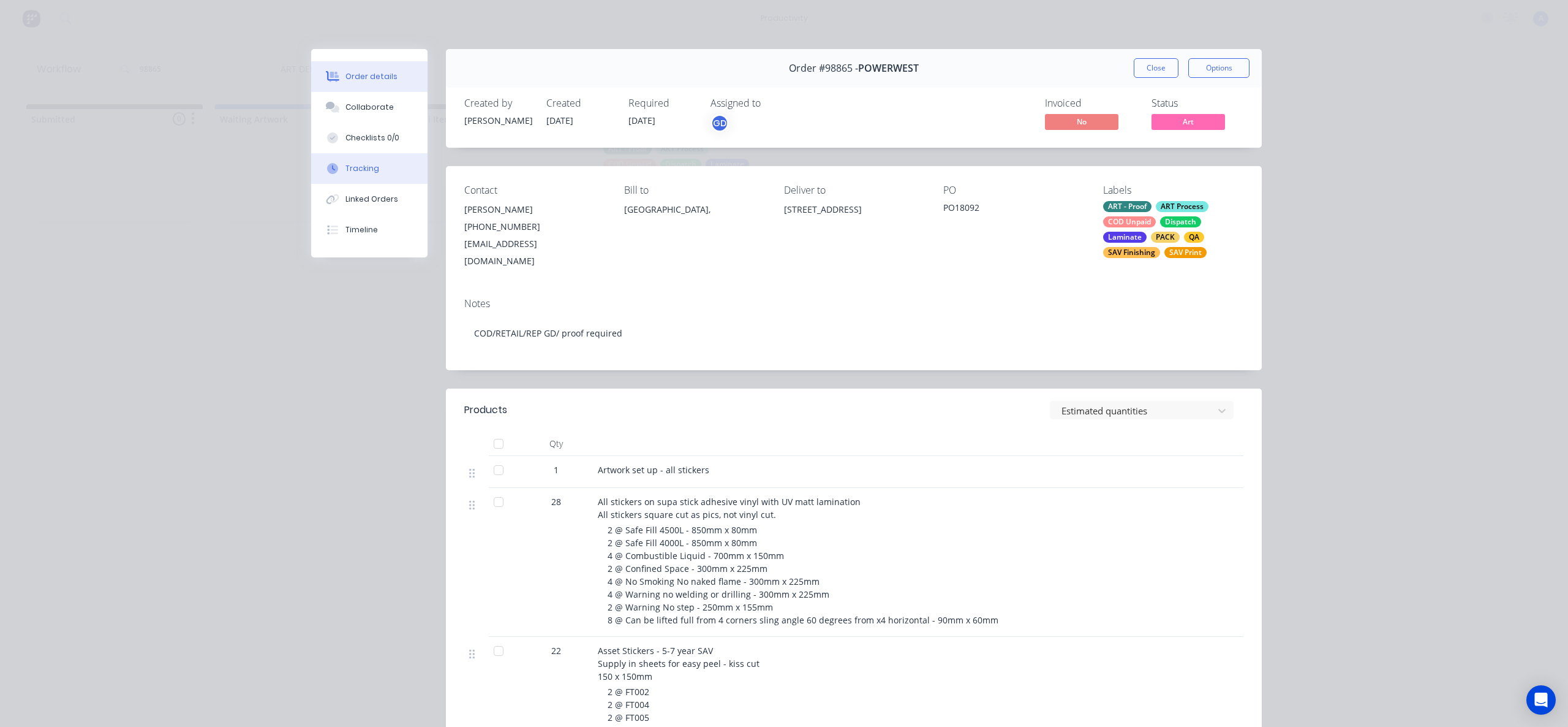
click at [370, 170] on div "Tracking" at bounding box center [362, 168] width 34 height 11
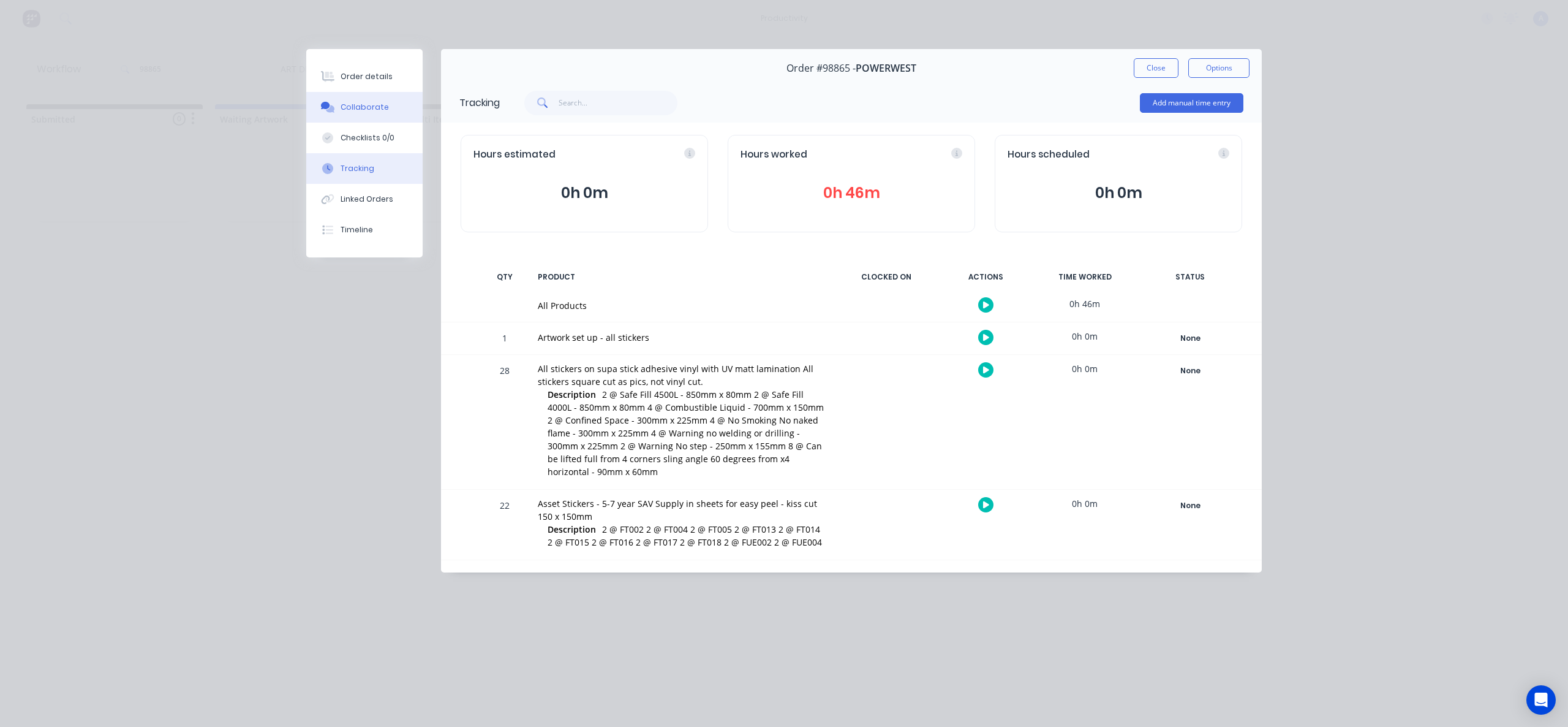
click at [337, 111] on button "Collaborate" at bounding box center [364, 107] width 116 height 30
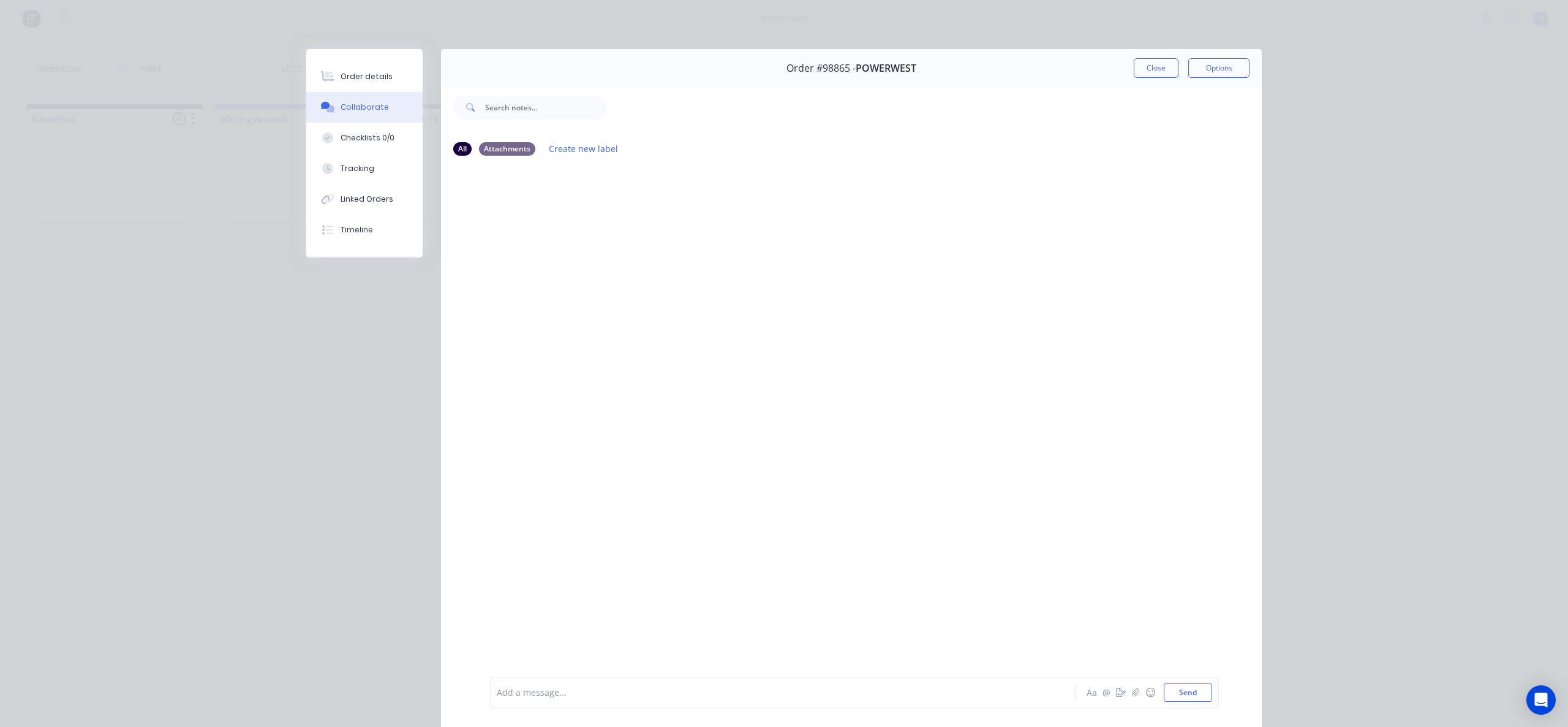
click at [875, 197] on div at bounding box center [851, 421] width 821 height 510
click at [1140, 75] on button "Close" at bounding box center [1156, 68] width 45 height 20
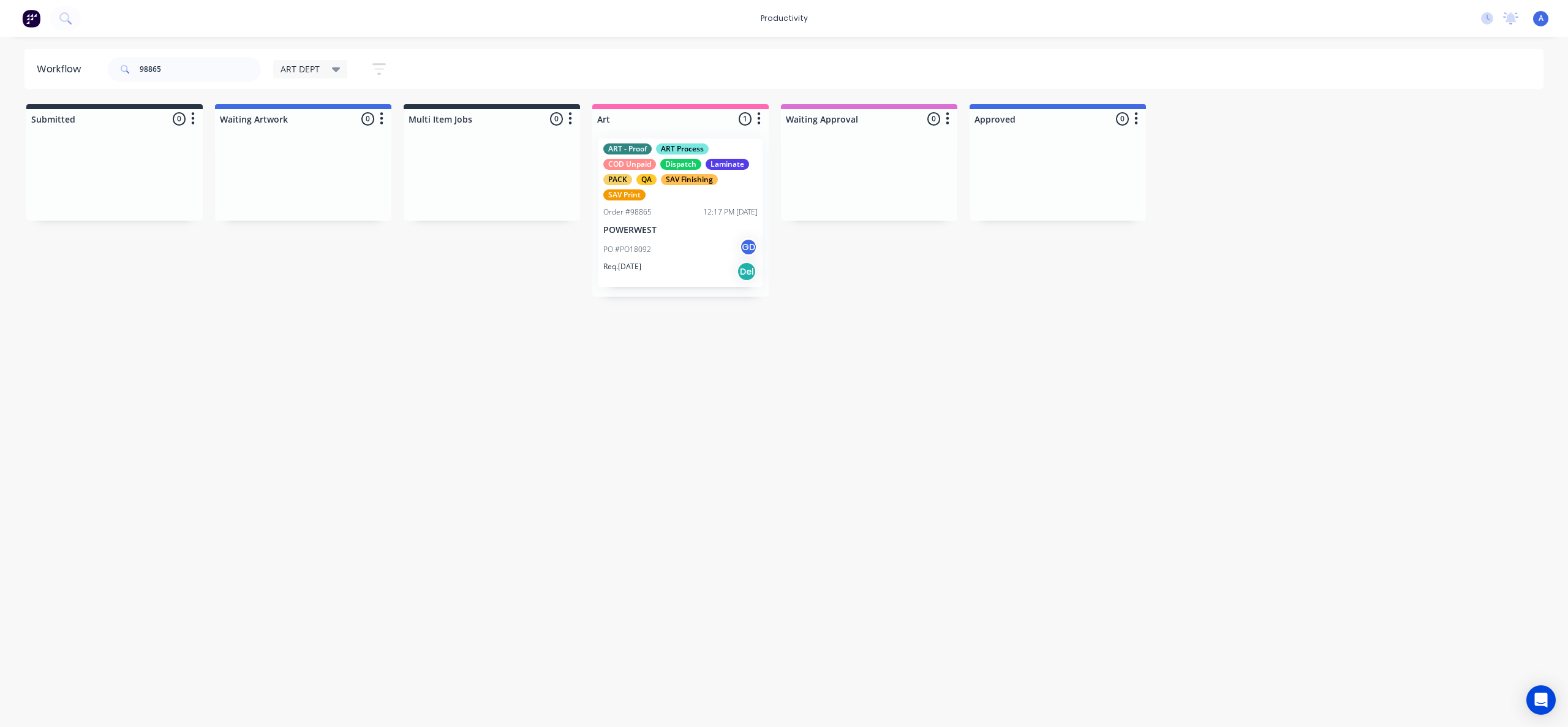
click at [801, 416] on div "Workflow 98865 ART DEPT Save new view None edit ART DEPT (Default) edit Banner …" at bounding box center [784, 375] width 1568 height 653
click at [767, 356] on div "Workflow 98865 ART DEPT Save new view None edit ART DEPT (Default) edit Banner …" at bounding box center [784, 375] width 1568 height 653
click at [676, 258] on div "PO #PO18092 GD" at bounding box center [680, 249] width 155 height 23
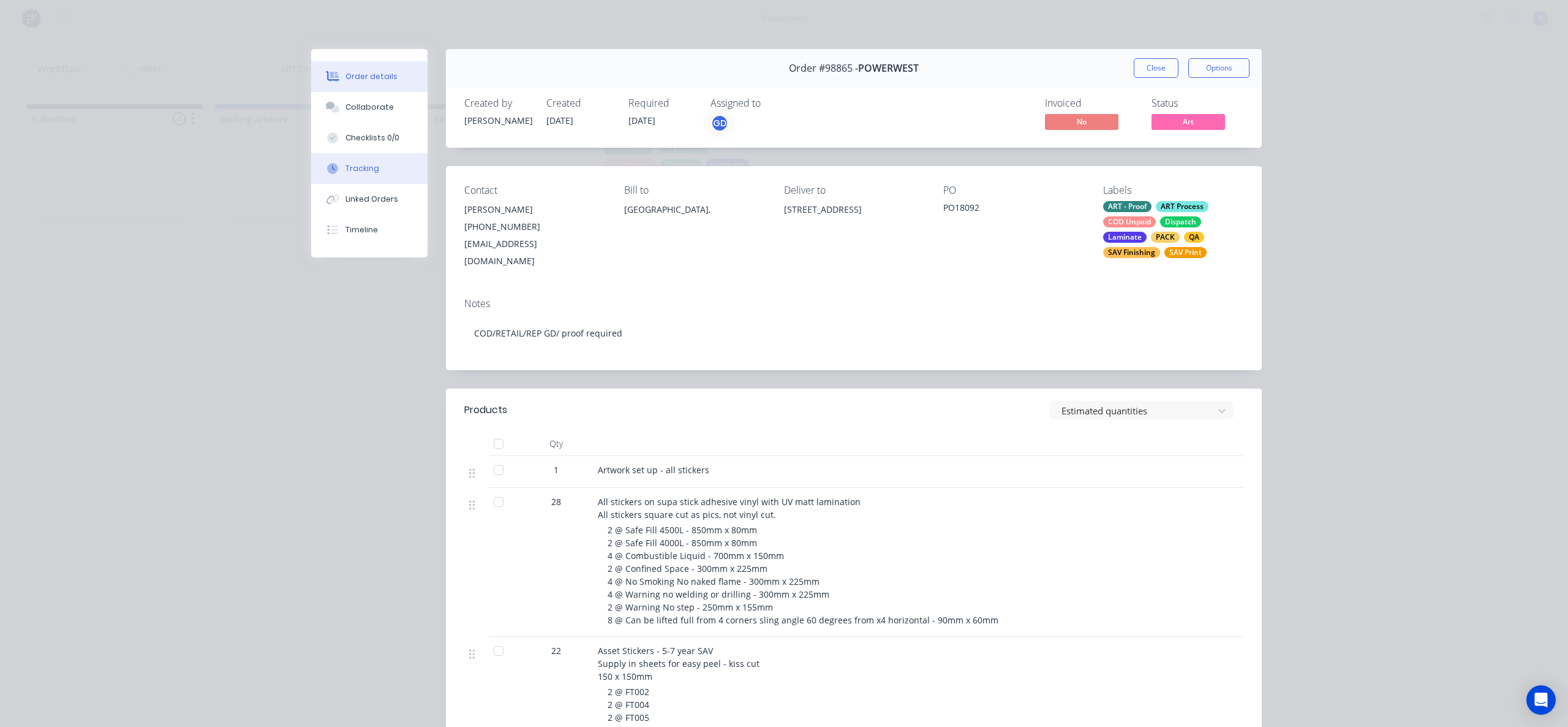
click at [392, 176] on button "Tracking" at bounding box center [369, 168] width 116 height 30
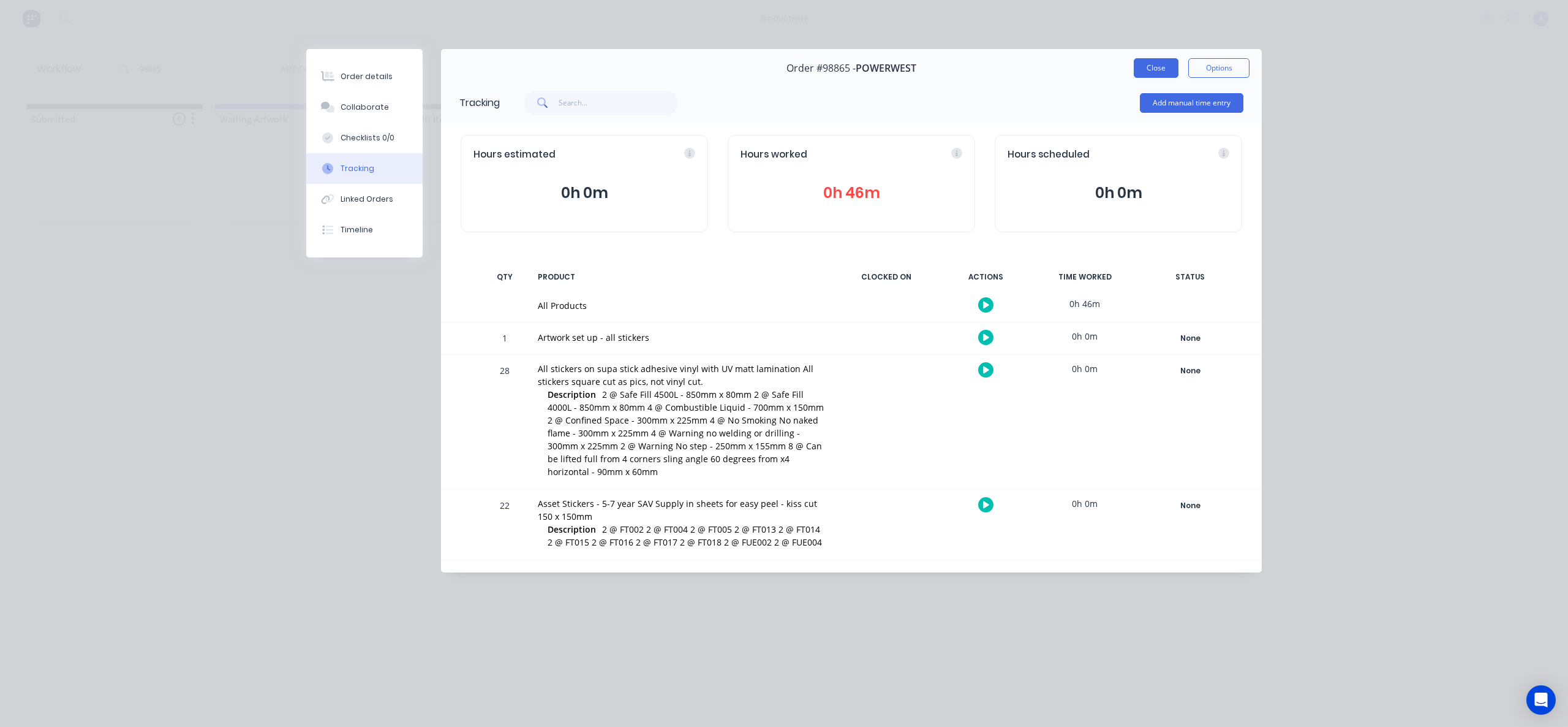
click at [1140, 68] on button "Close" at bounding box center [1156, 68] width 45 height 20
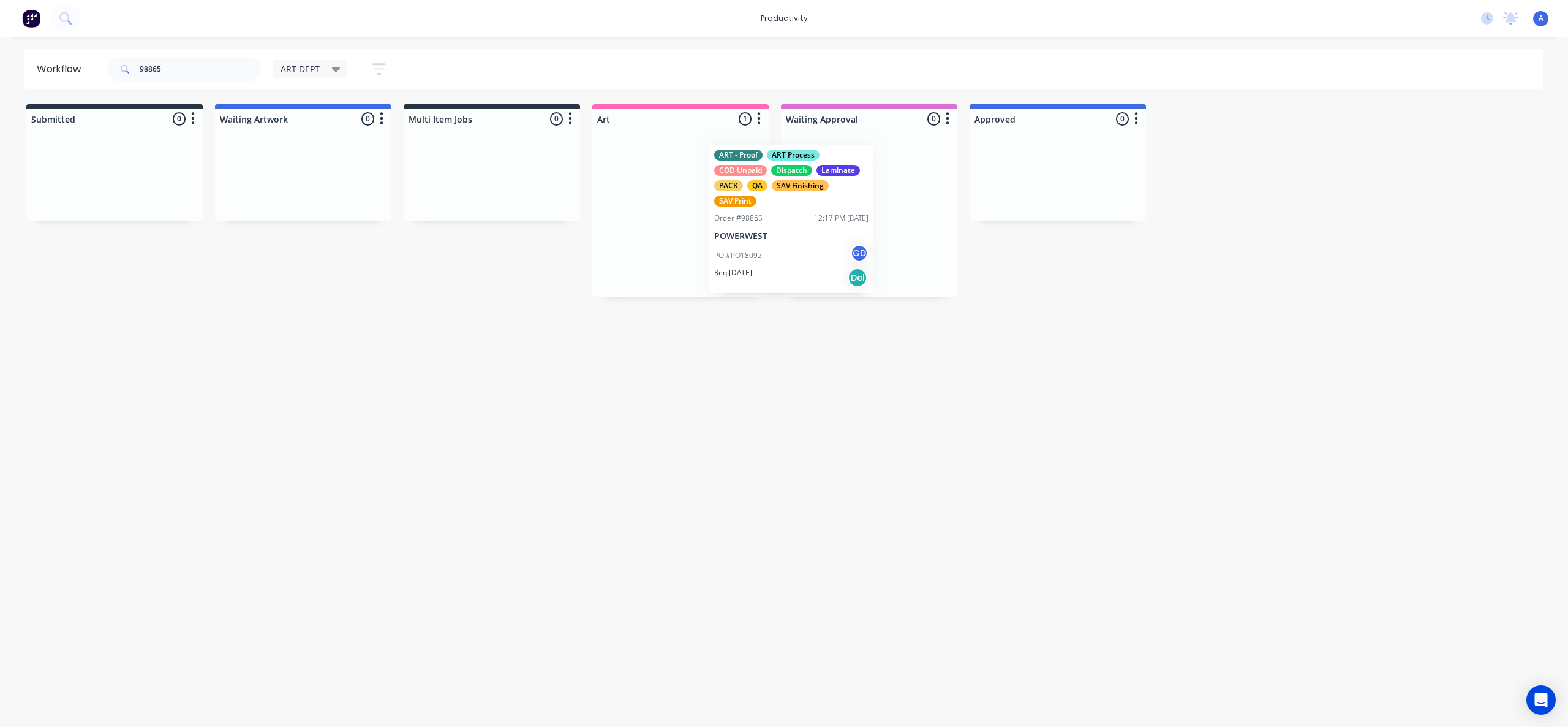
drag, startPoint x: 679, startPoint y: 231, endPoint x: 866, endPoint y: 234, distance: 187.0
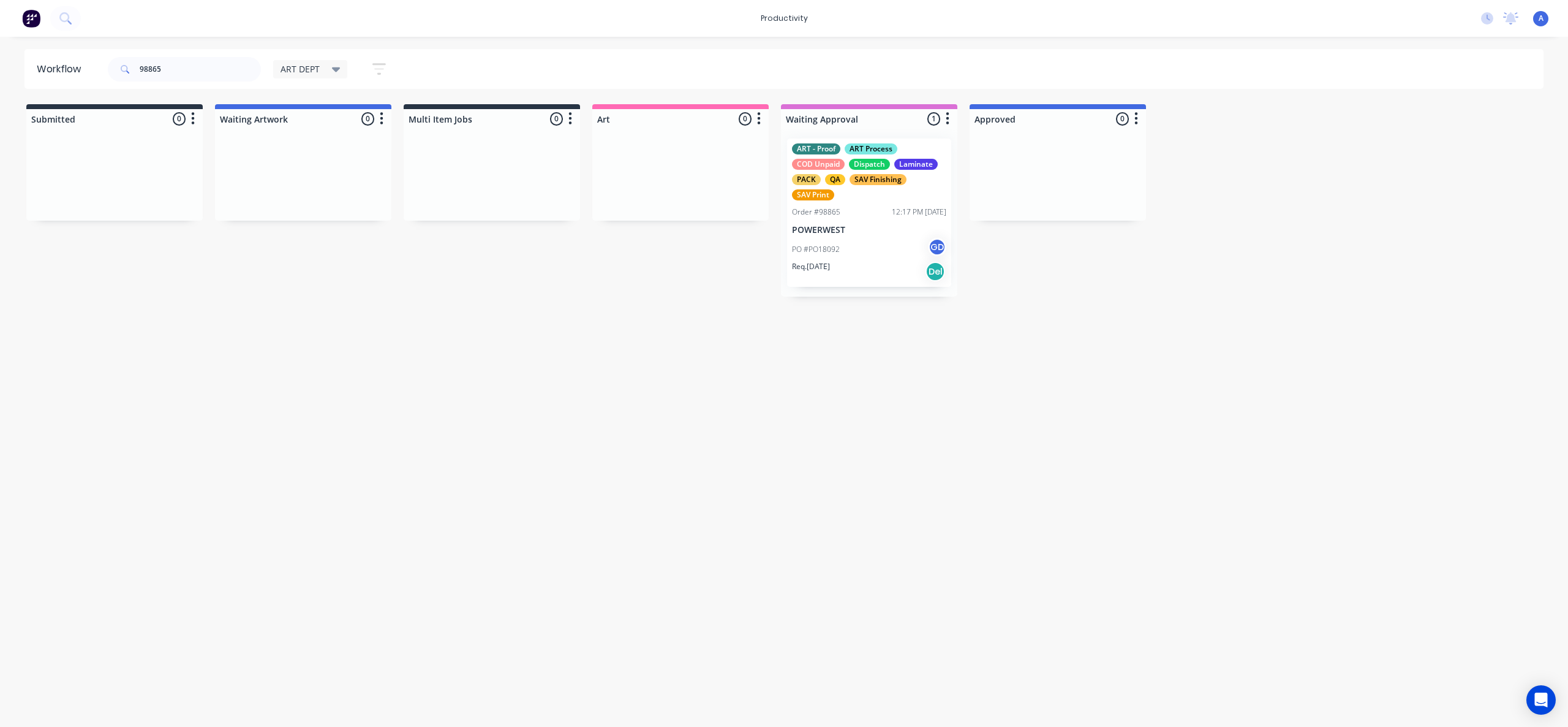
click at [809, 475] on div "Workflow 98865 ART DEPT Save new view None edit ART DEPT (Default) edit Banner …" at bounding box center [784, 375] width 1568 height 653
click at [801, 216] on div "Order #98865" at bounding box center [816, 212] width 48 height 11
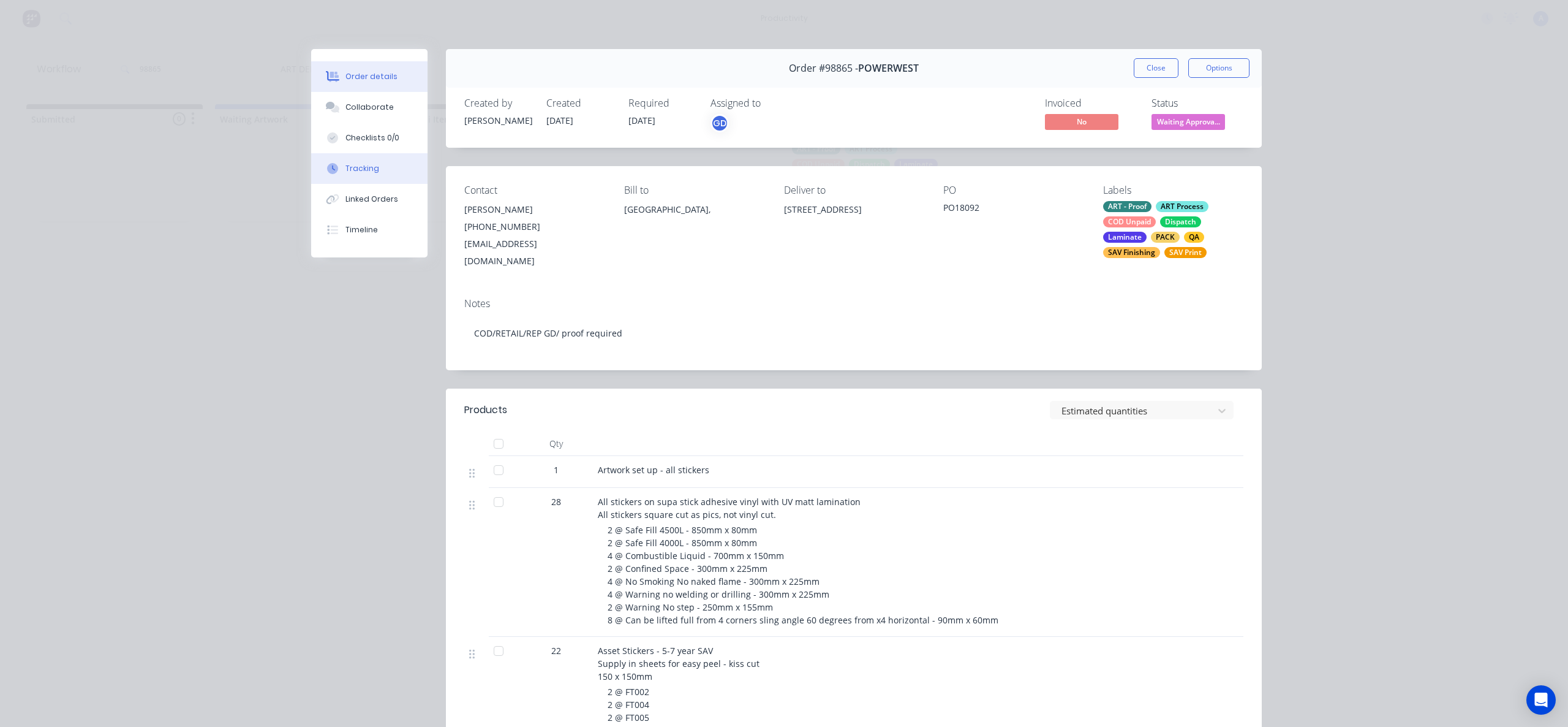
click at [379, 172] on button "Tracking" at bounding box center [369, 168] width 116 height 30
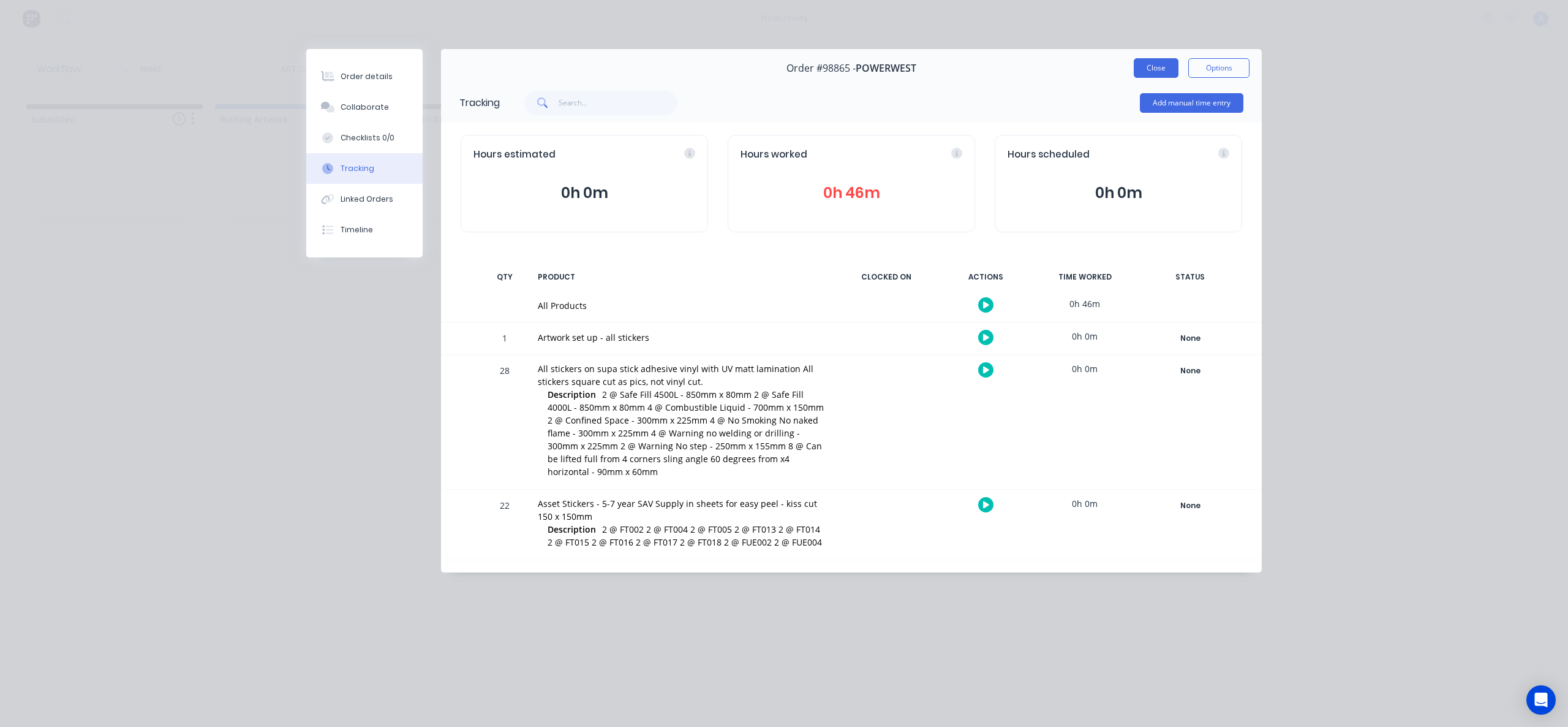
click at [1157, 75] on button "Close" at bounding box center [1156, 68] width 45 height 20
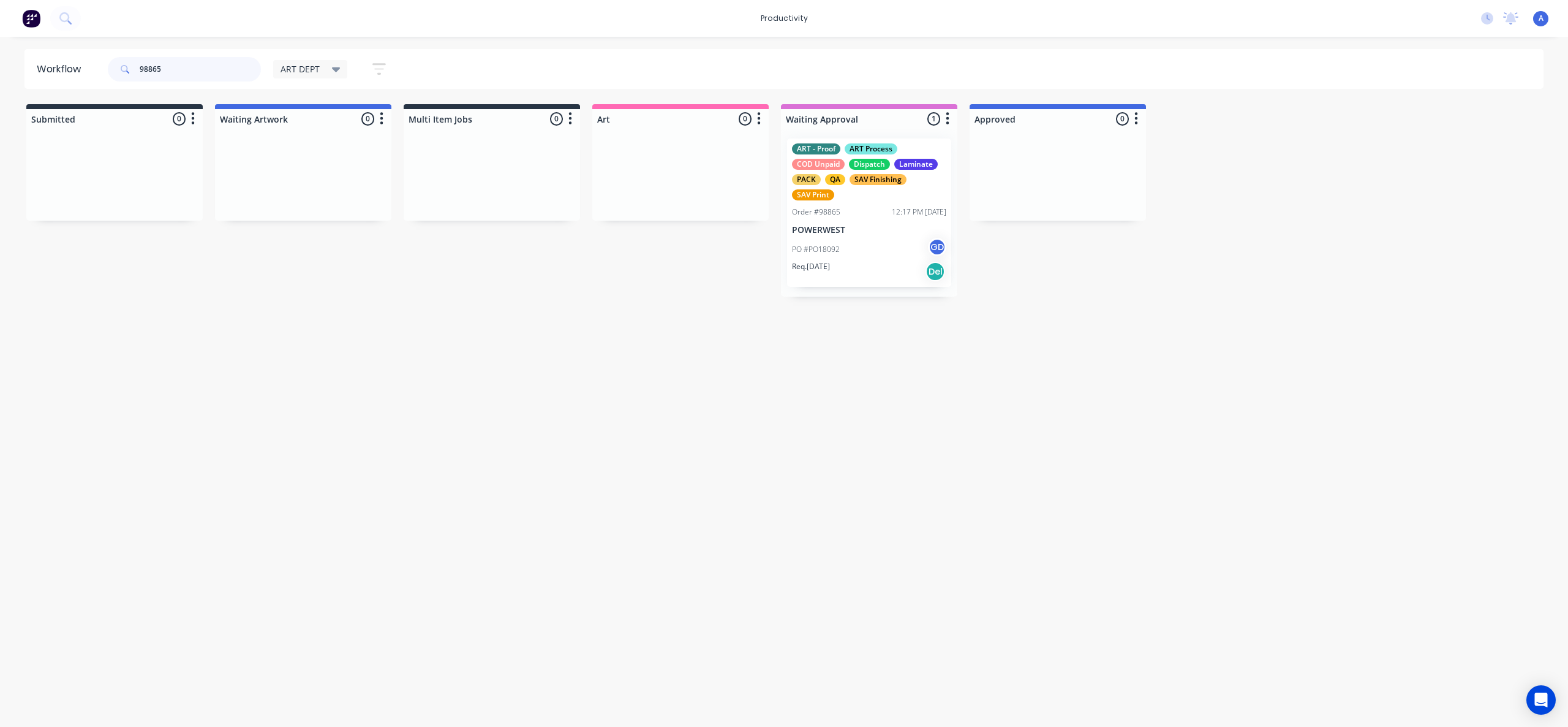
click at [192, 67] on input "98865" at bounding box center [200, 69] width 121 height 24
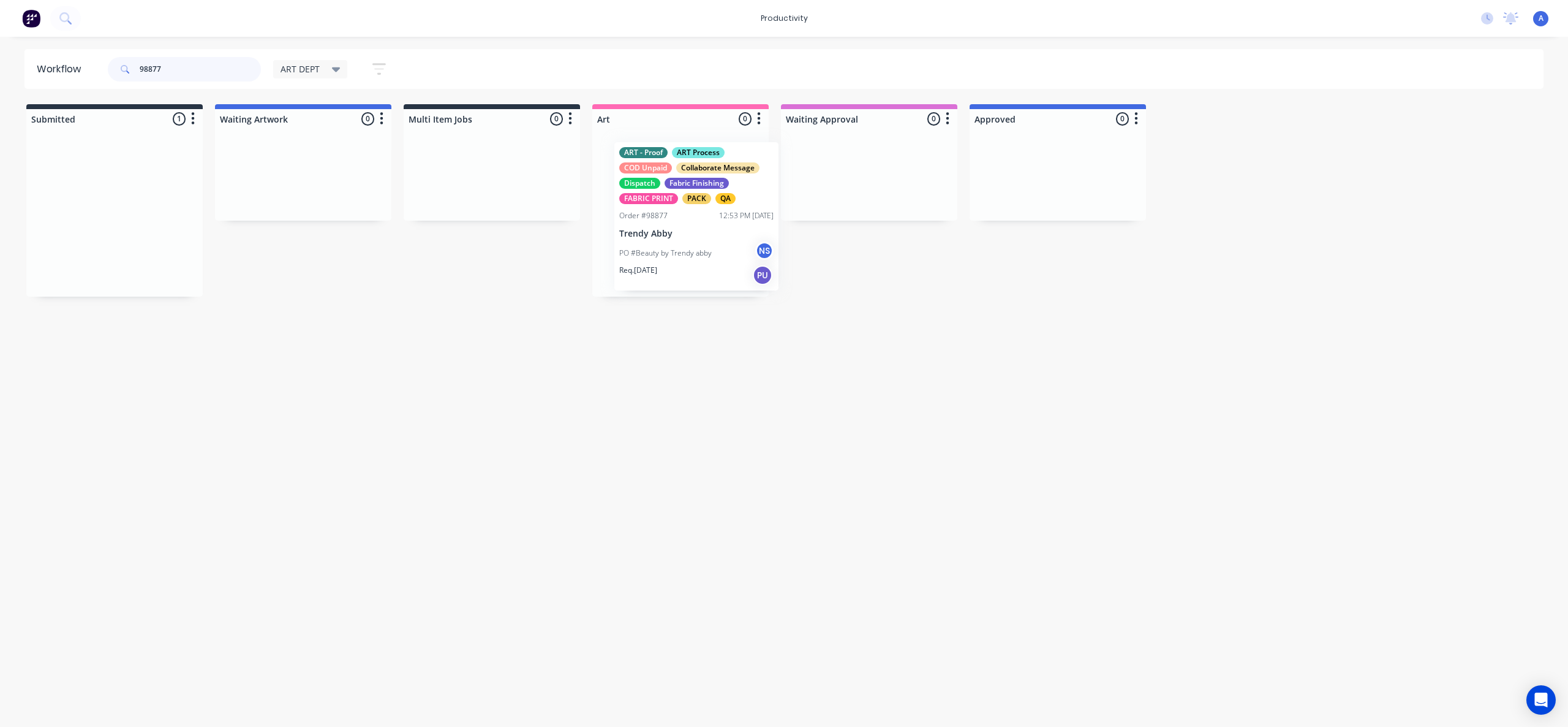
drag, startPoint x: 209, startPoint y: 265, endPoint x: 671, endPoint y: 254, distance: 462.1
type input "98877"
click at [671, 254] on p "PO #Beauty by Trendy abby" at bounding box center [649, 250] width 93 height 11
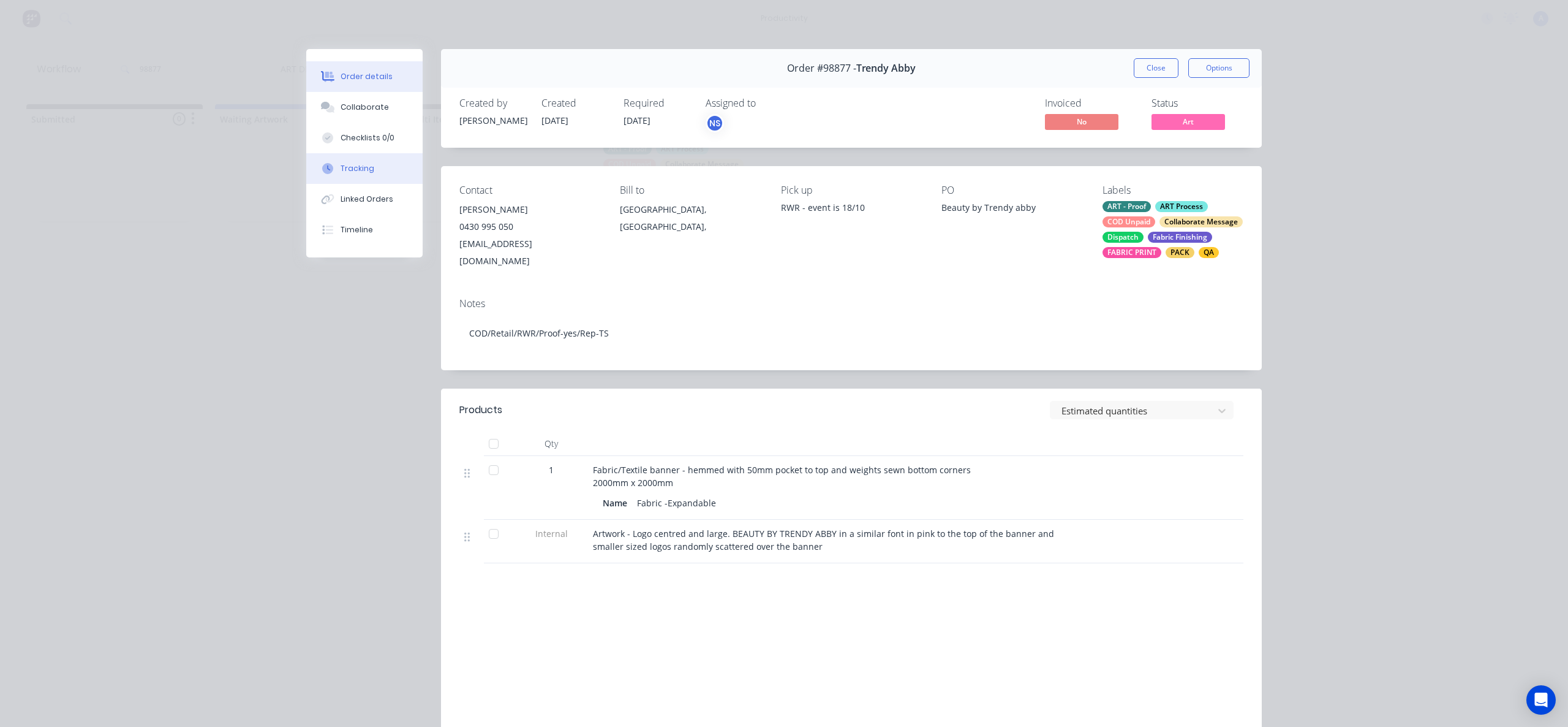
click at [365, 168] on div "Tracking" at bounding box center [357, 168] width 34 height 11
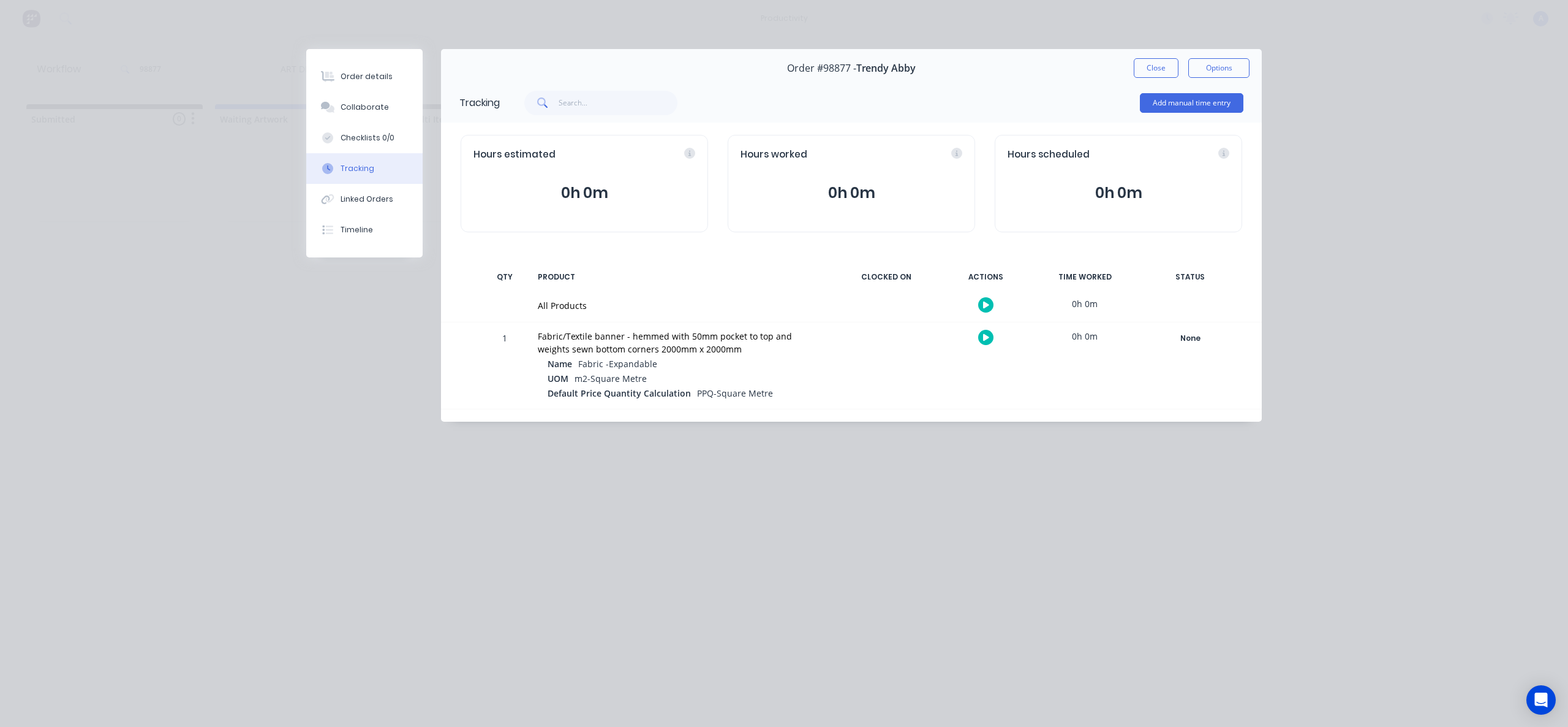
click at [988, 305] on icon "button" at bounding box center [986, 304] width 6 height 7
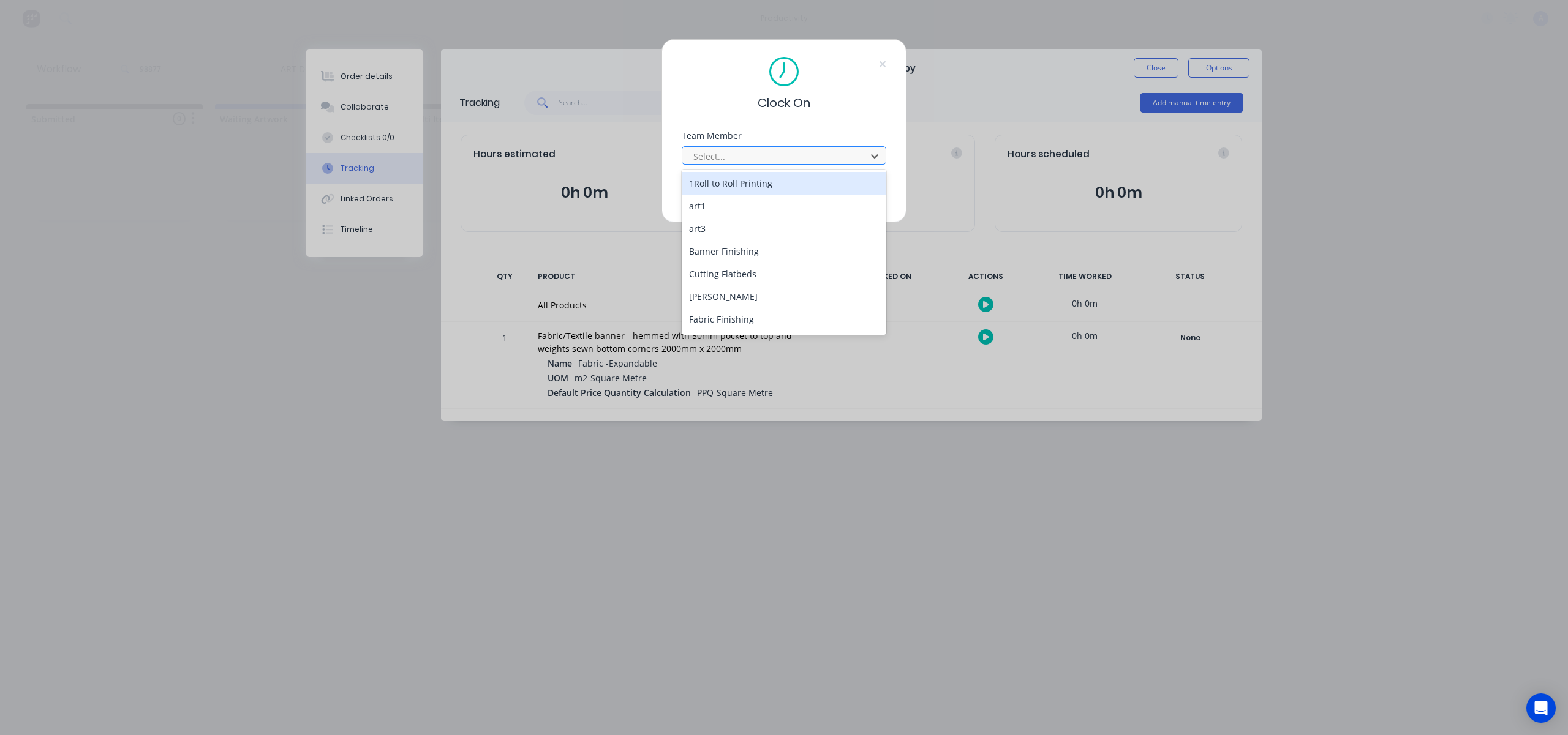
click at [760, 160] on div at bounding box center [776, 156] width 168 height 16
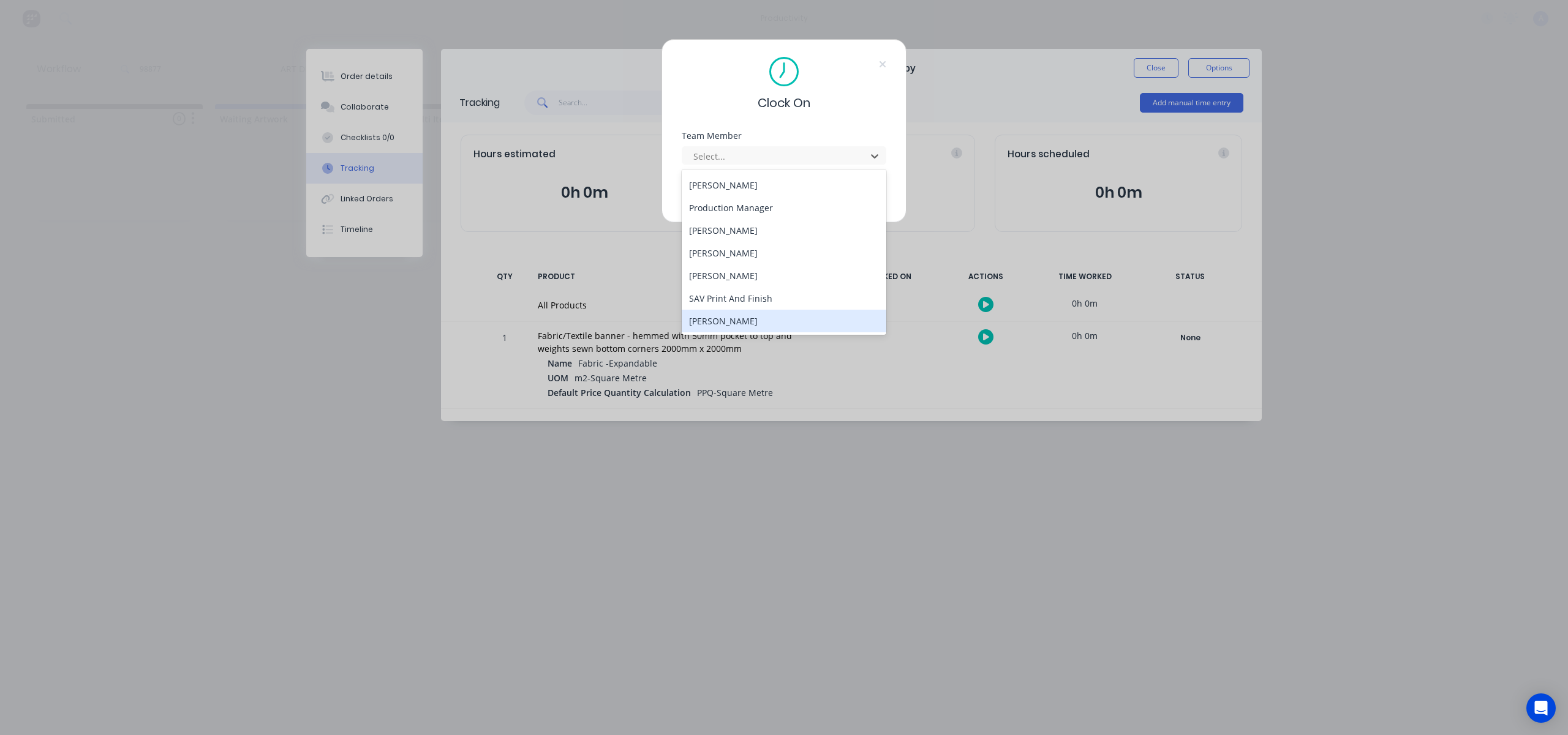
click at [748, 317] on div "[PERSON_NAME]" at bounding box center [784, 321] width 204 height 22
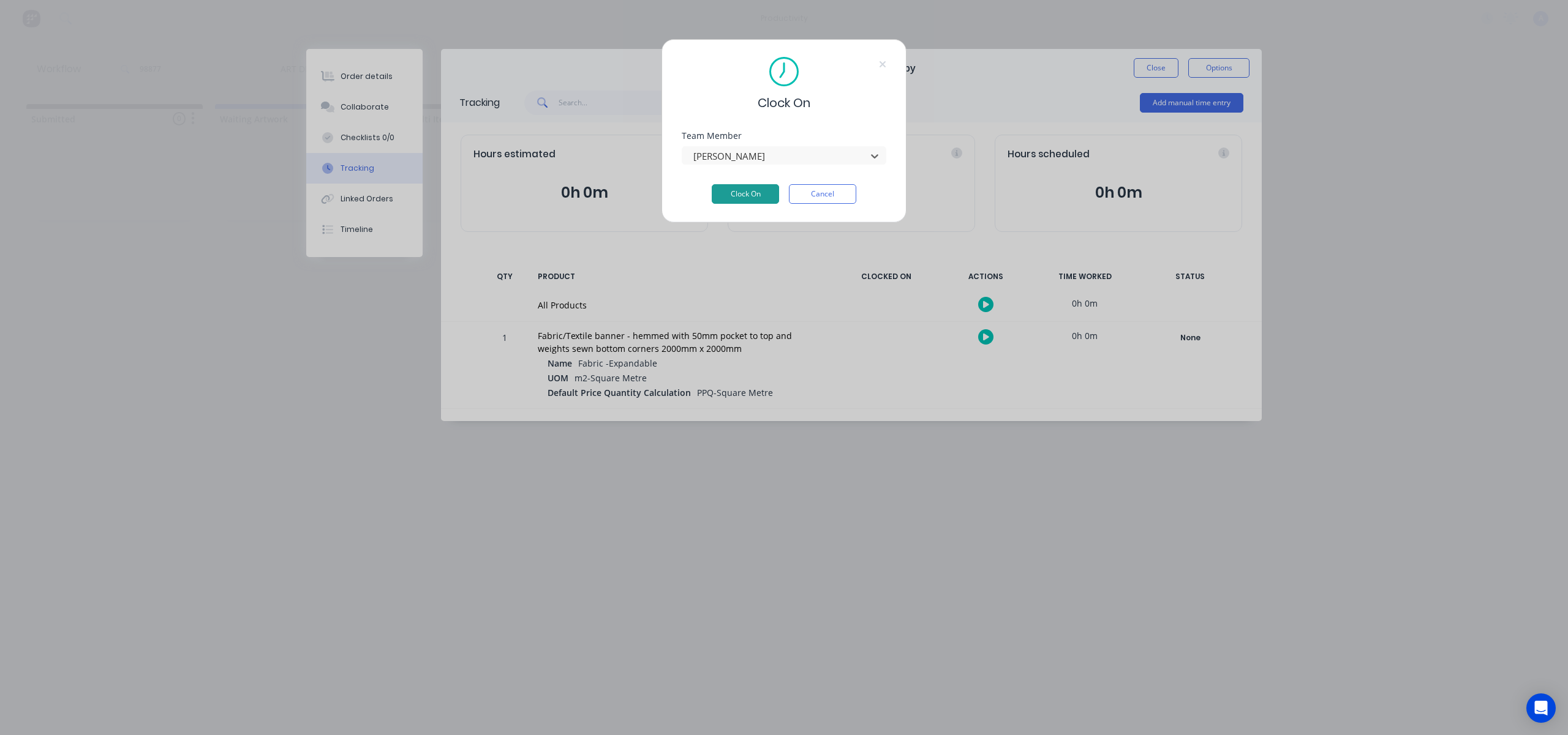
click at [749, 197] on button "Clock On" at bounding box center [745, 194] width 67 height 20
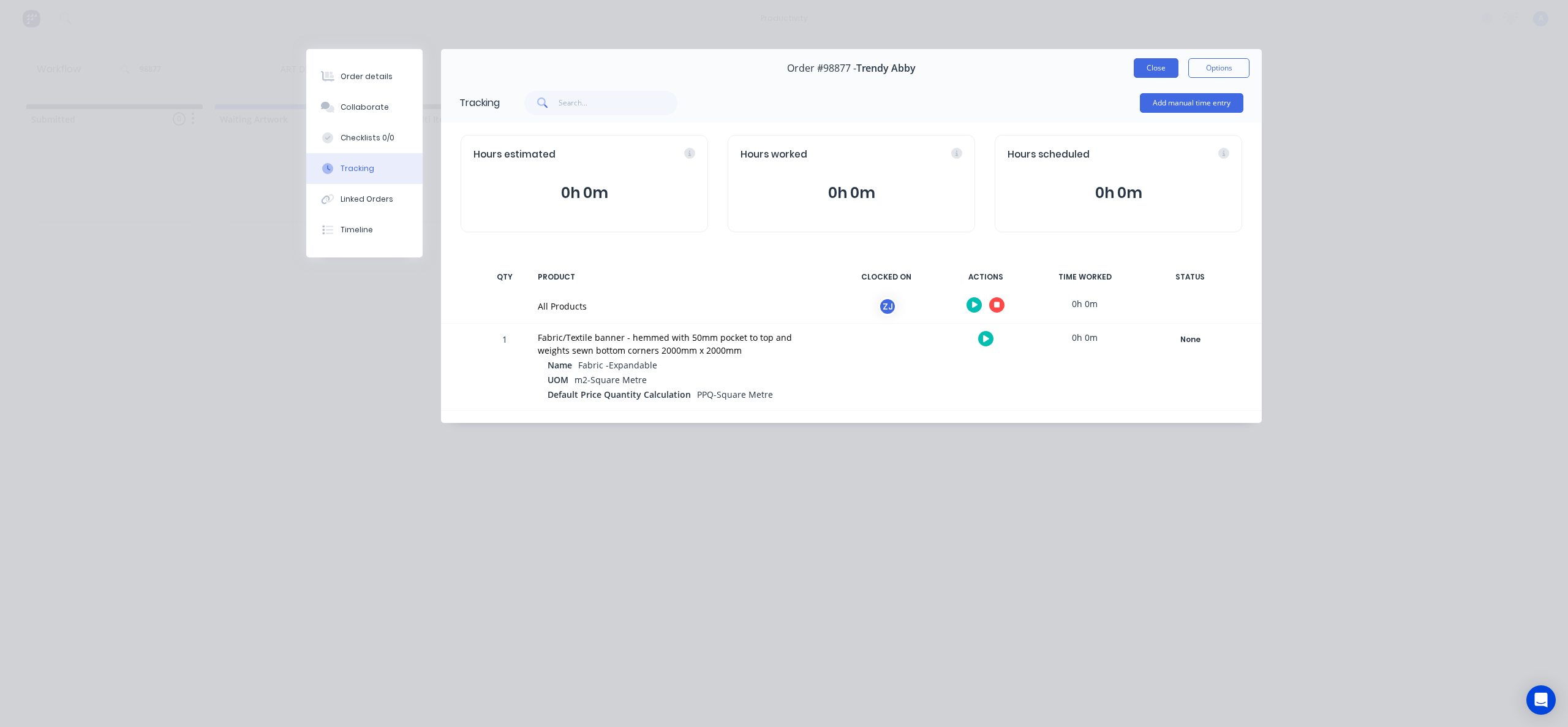
click at [1146, 68] on button "Close" at bounding box center [1156, 68] width 45 height 20
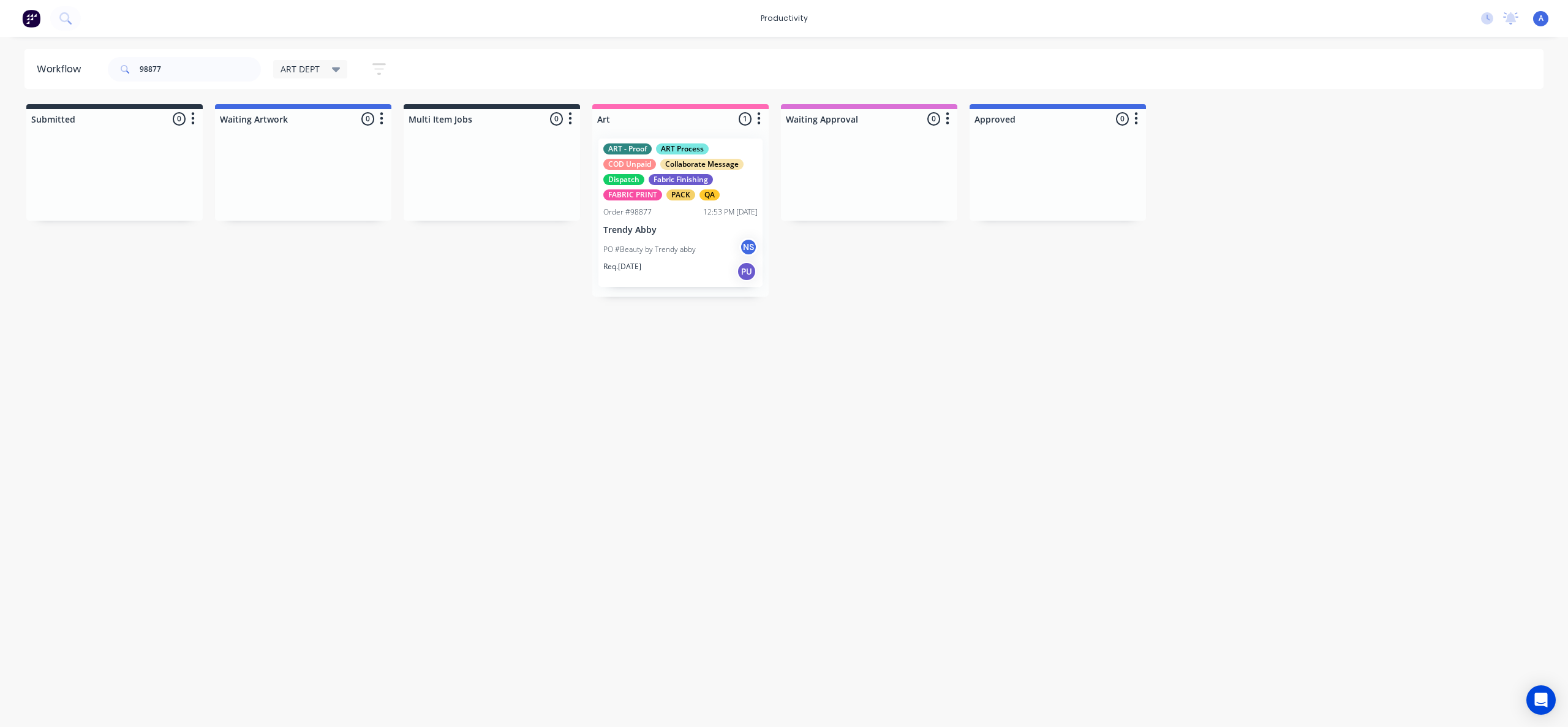
click at [826, 526] on div "Workflow 98877 ART DEPT Save new view None edit ART DEPT (Default) edit Banner …" at bounding box center [784, 375] width 1568 height 653
